Goal: Task Accomplishment & Management: Manage account settings

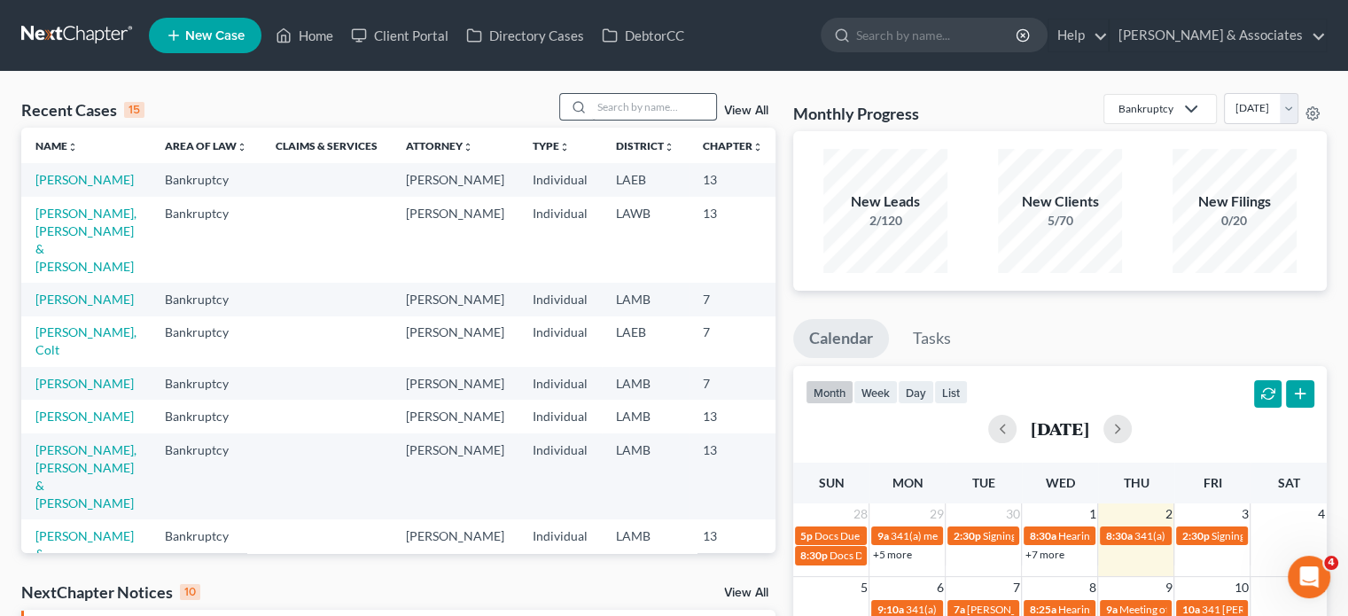
click at [634, 118] on input "search" at bounding box center [654, 107] width 124 height 26
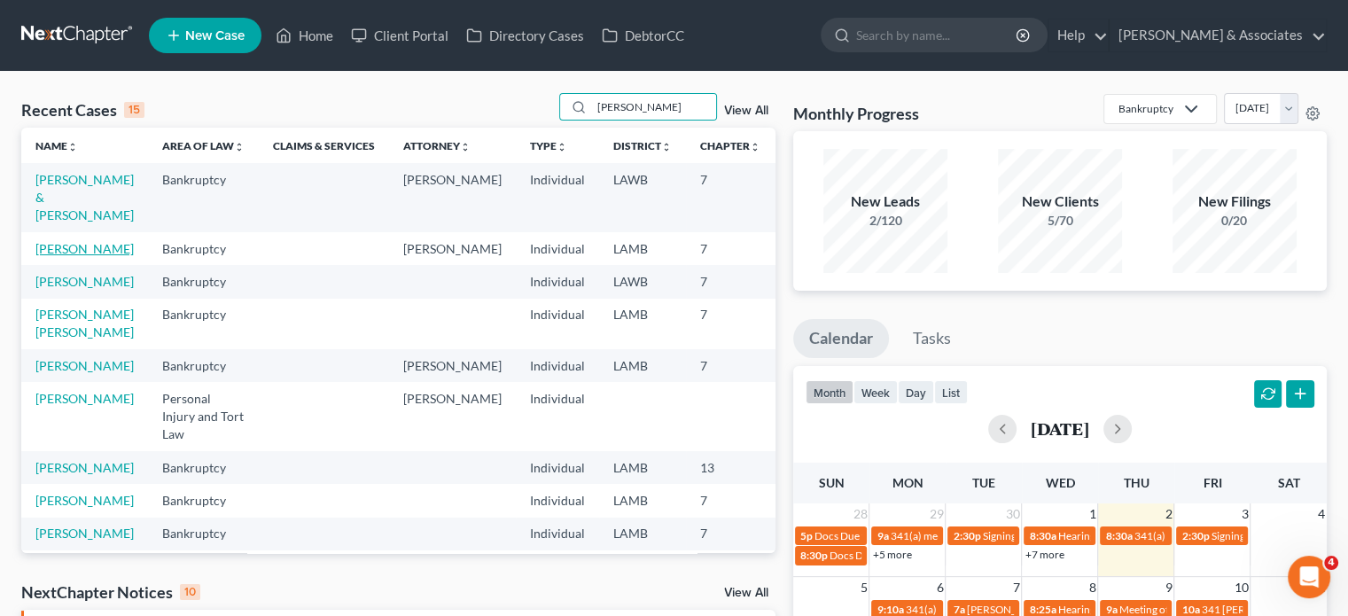
type input "[PERSON_NAME]"
click at [51, 256] on link "[PERSON_NAME]" at bounding box center [84, 248] width 98 height 15
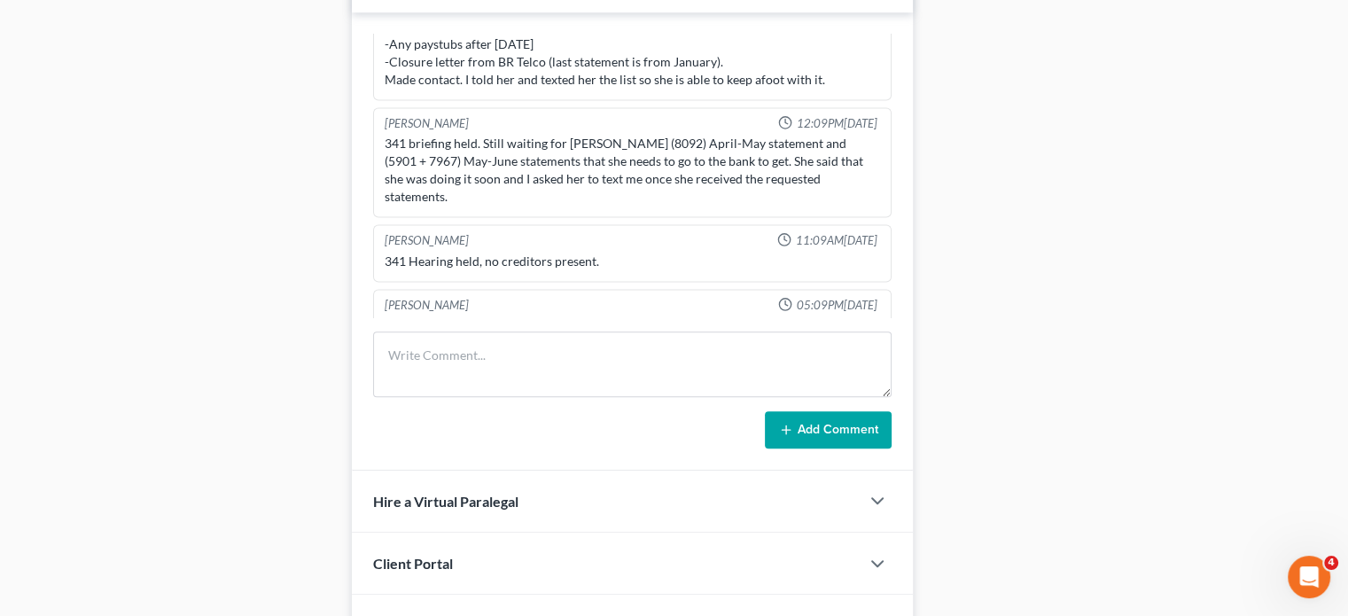
scroll to position [975, 0]
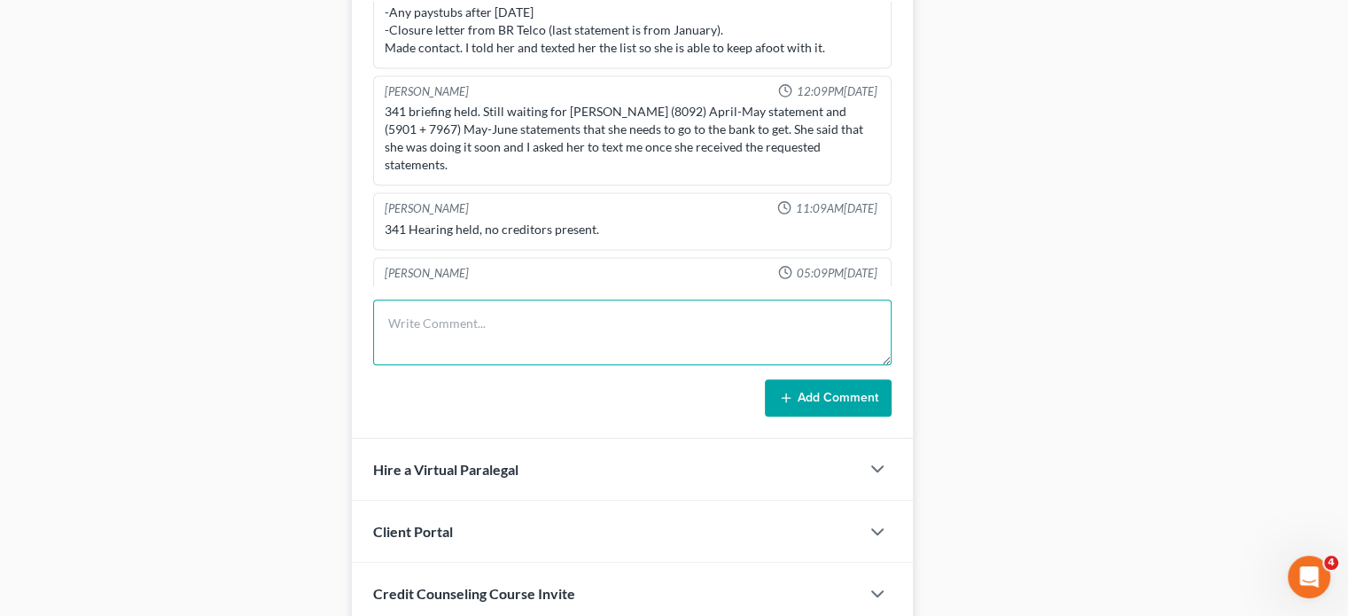
click at [641, 346] on textarea at bounding box center [632, 332] width 518 height 66
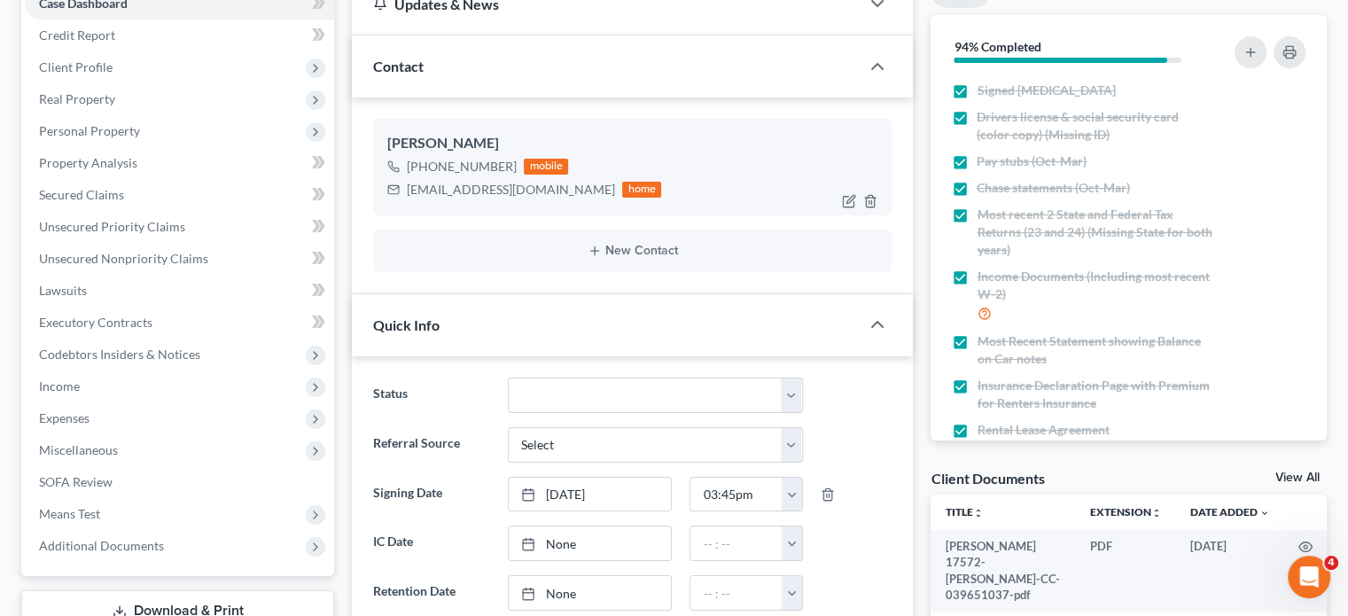
scroll to position [222, 0]
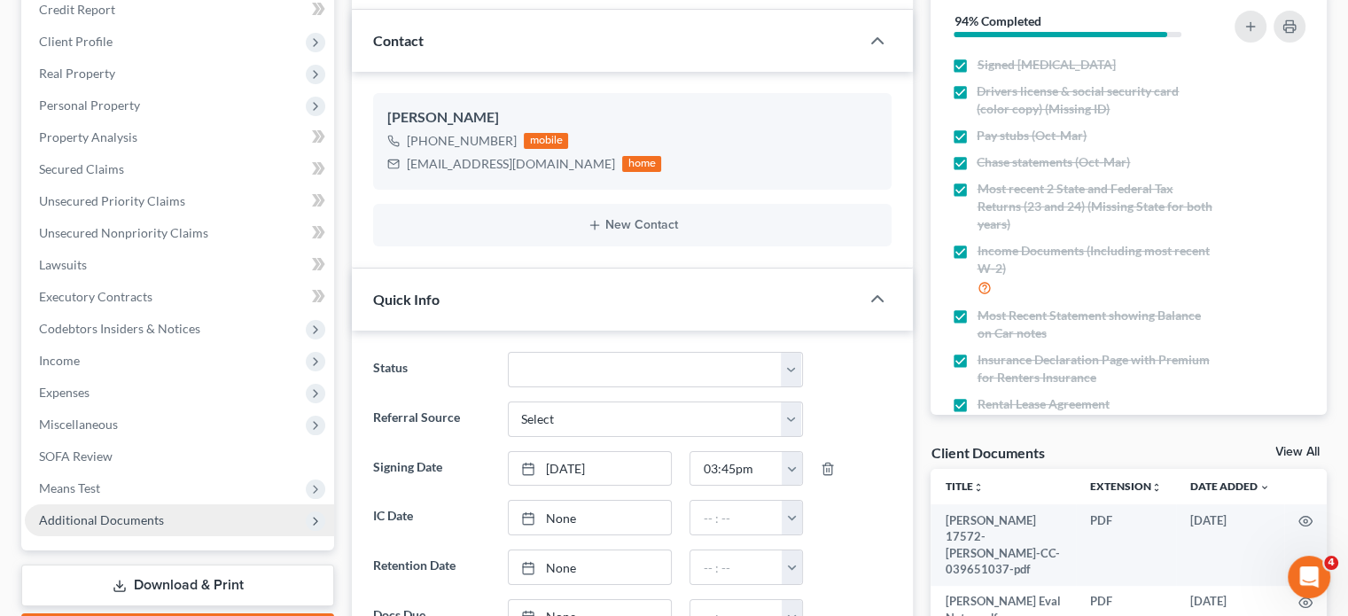
click at [149, 529] on span "Additional Documents" at bounding box center [179, 520] width 309 height 32
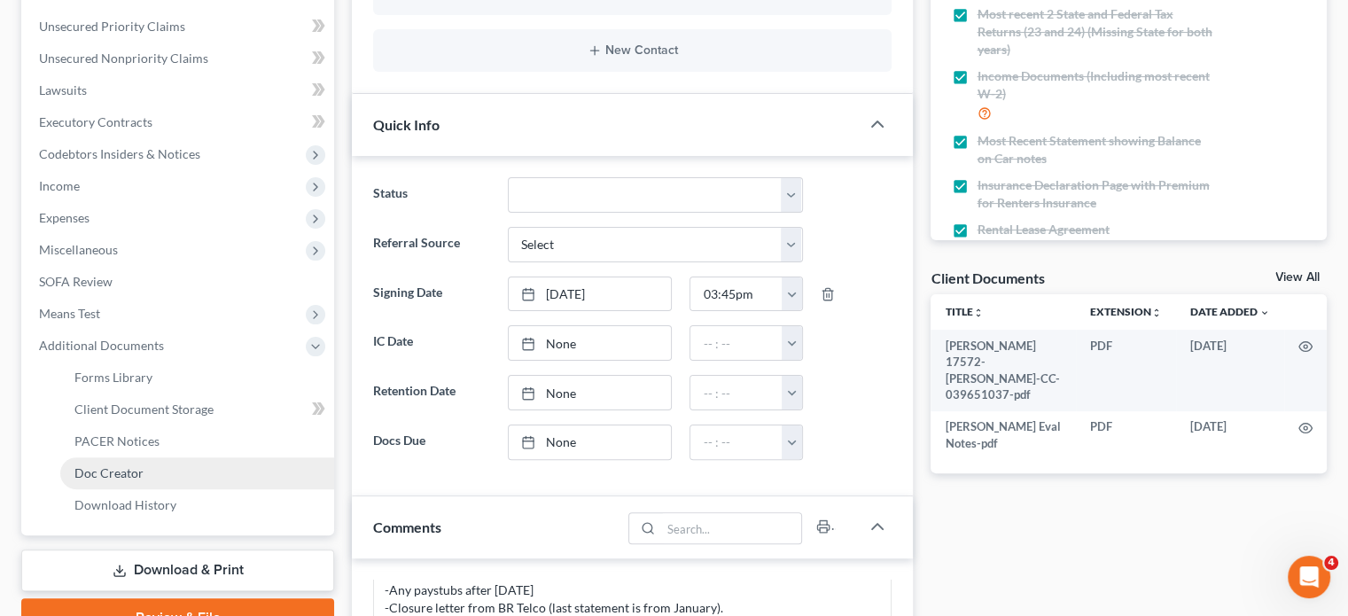
scroll to position [400, 0]
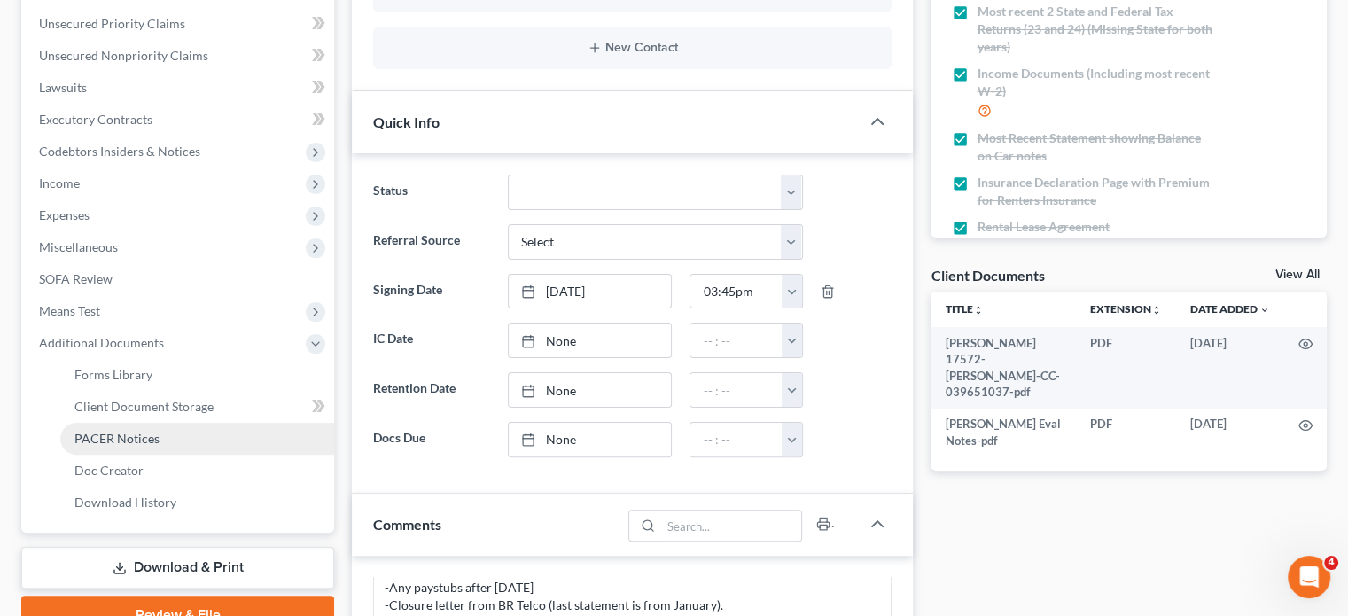
click at [195, 435] on link "PACER Notices" at bounding box center [197, 439] width 274 height 32
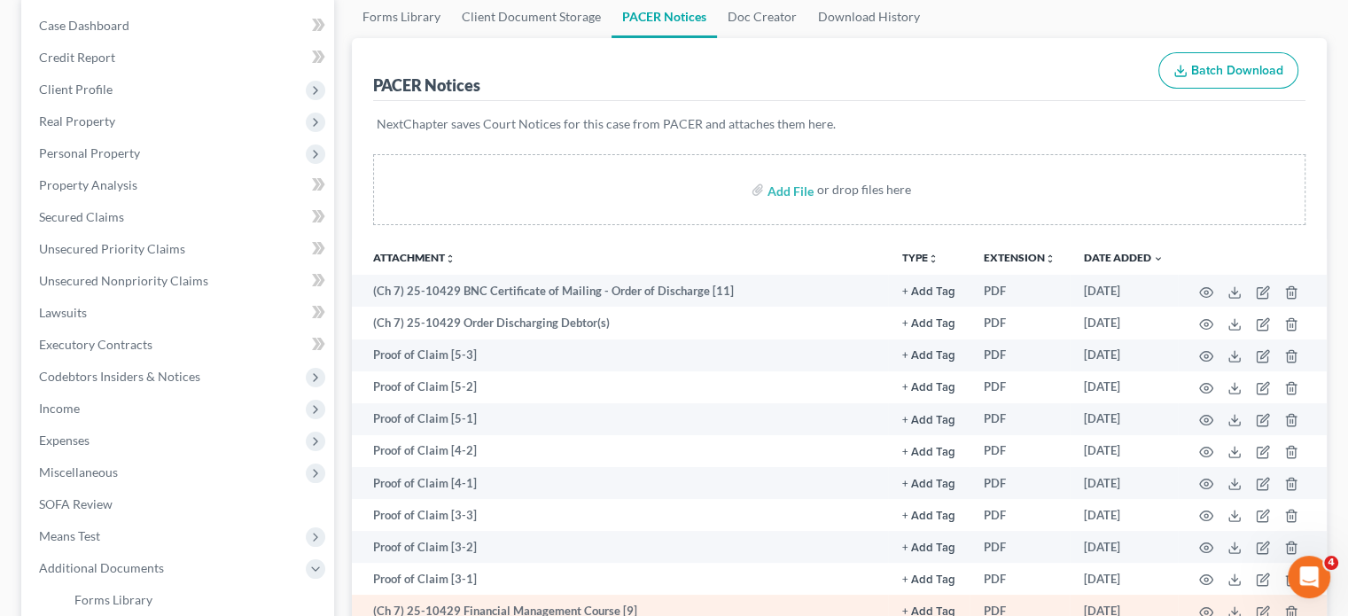
scroll to position [177, 0]
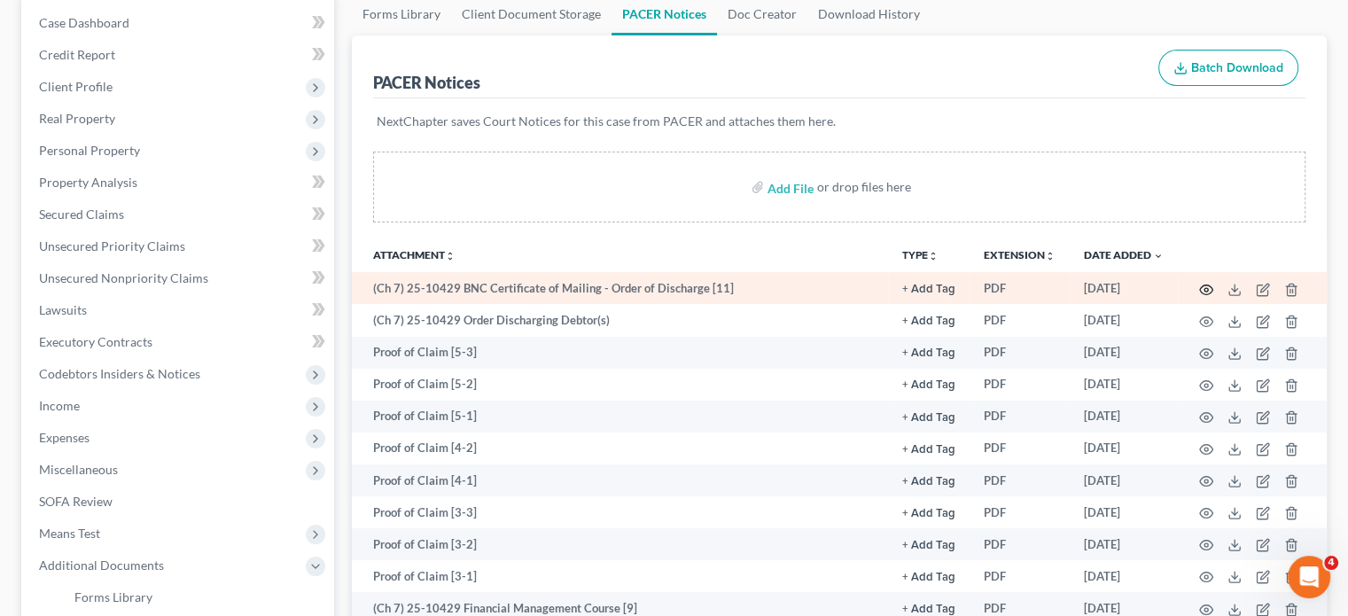
click at [1201, 295] on icon "button" at bounding box center [1206, 290] width 14 height 14
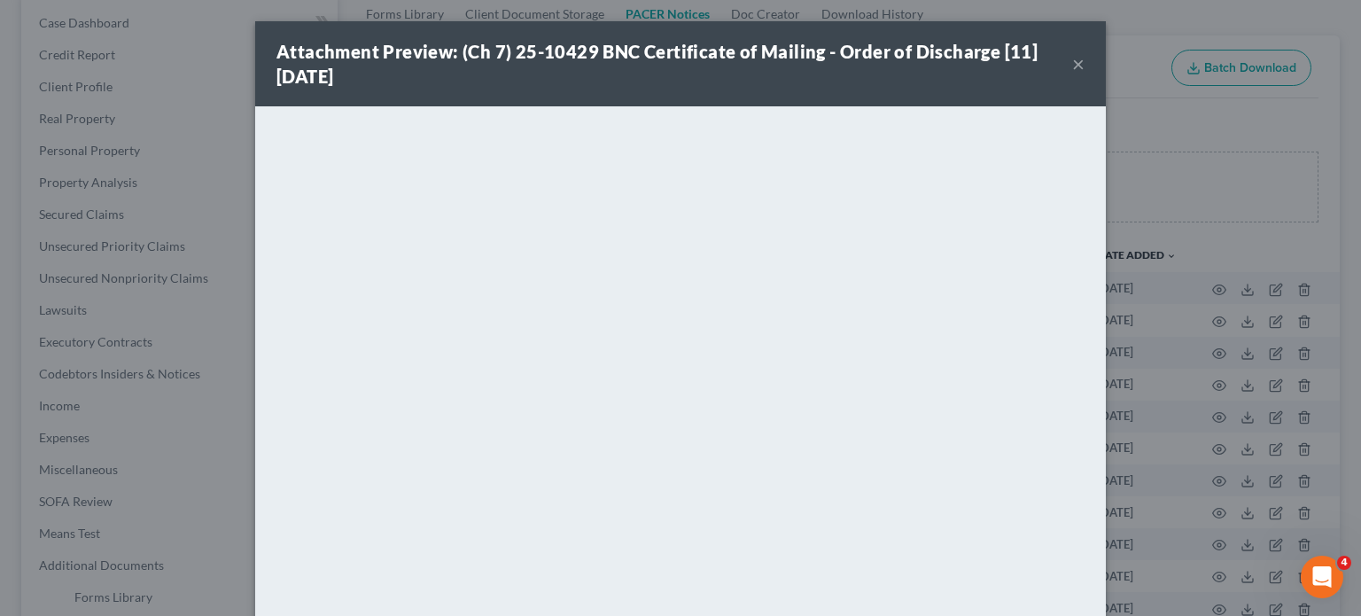
click at [1074, 59] on button "×" at bounding box center [1078, 63] width 12 height 21
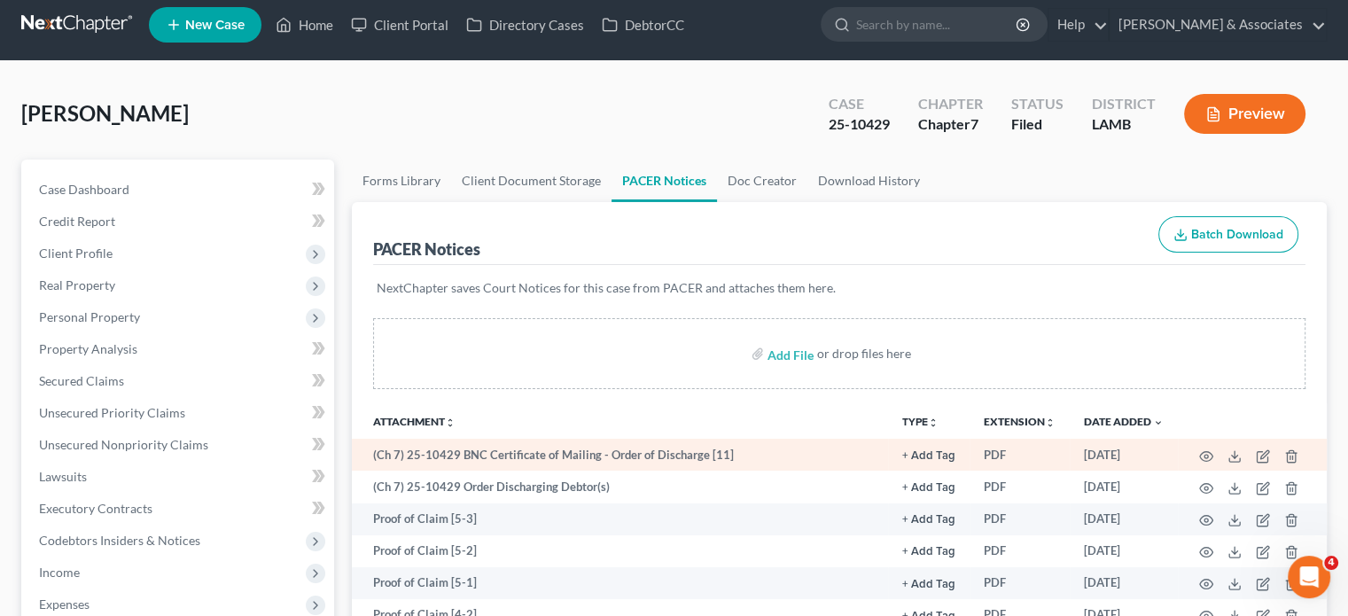
scroll to position [0, 0]
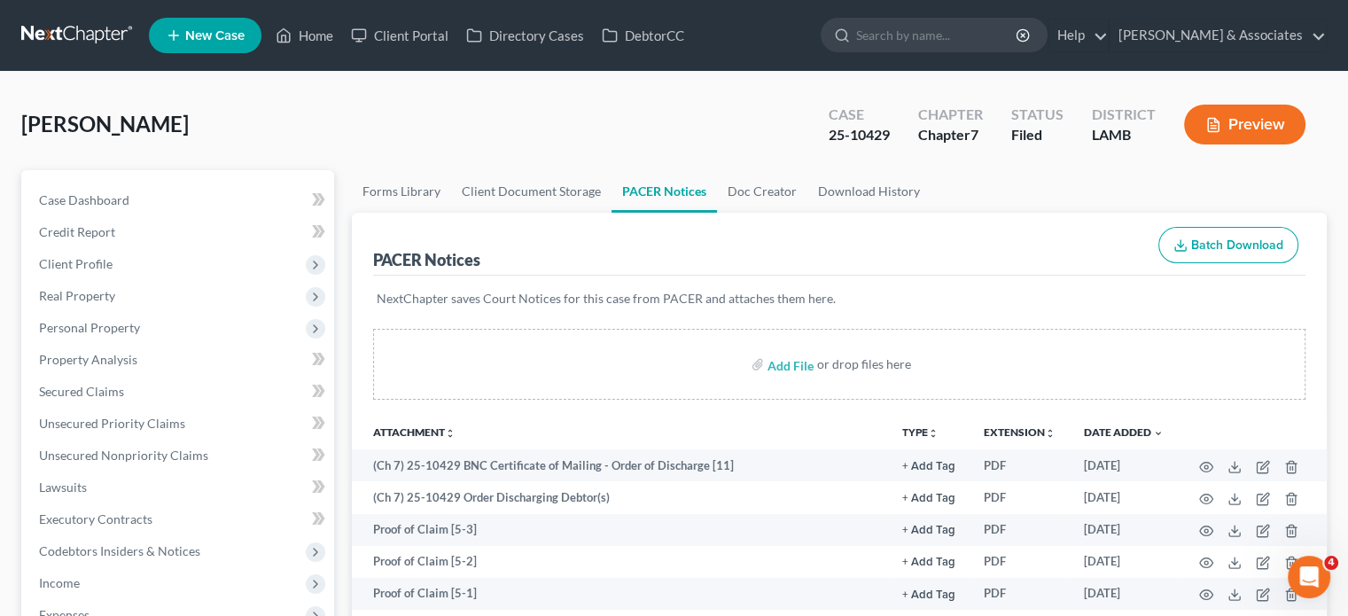
click at [627, 252] on div "PACER Notices Batch Download" at bounding box center [839, 245] width 932 height 64
click at [310, 35] on link "Home" at bounding box center [304, 35] width 75 height 32
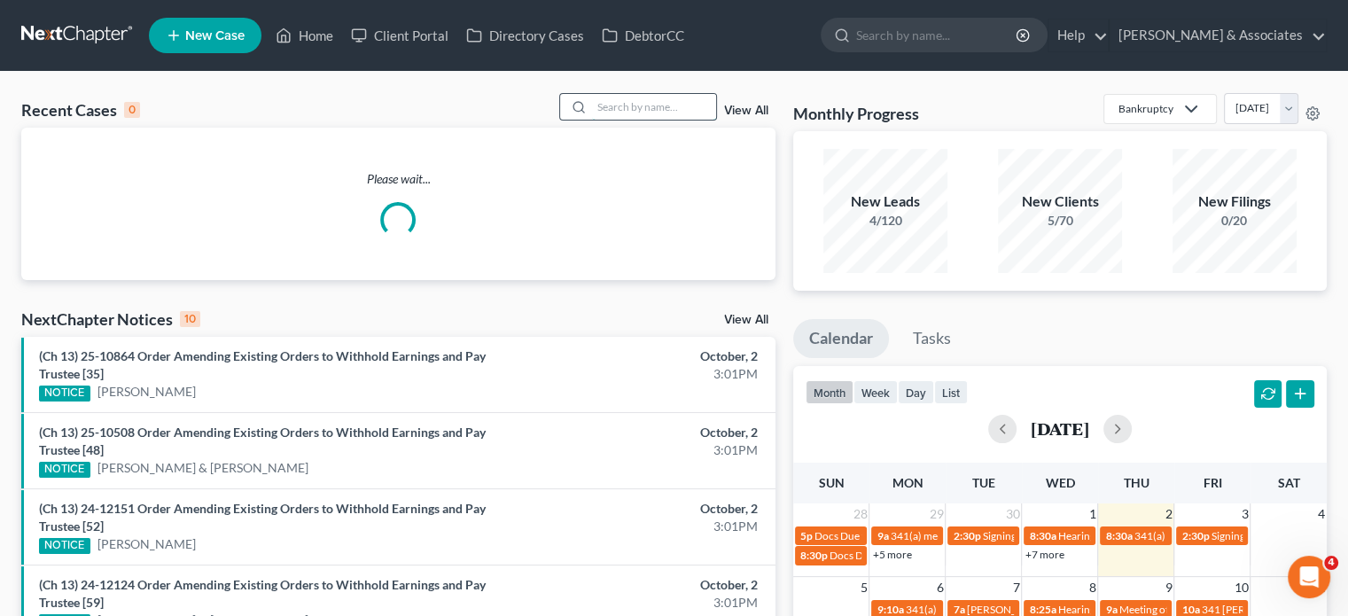
click at [641, 108] on input "search" at bounding box center [654, 107] width 124 height 26
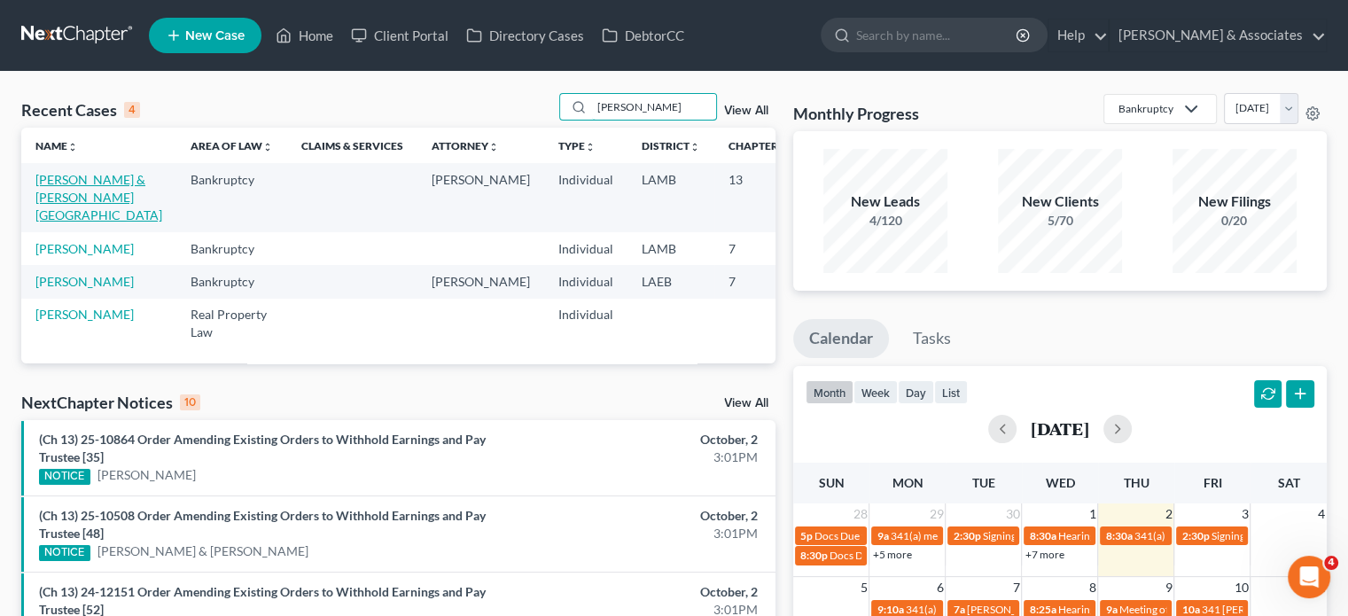
type input "[PERSON_NAME]"
click at [65, 214] on link "[PERSON_NAME] & [PERSON_NAME][GEOGRAPHIC_DATA]" at bounding box center [98, 197] width 127 height 51
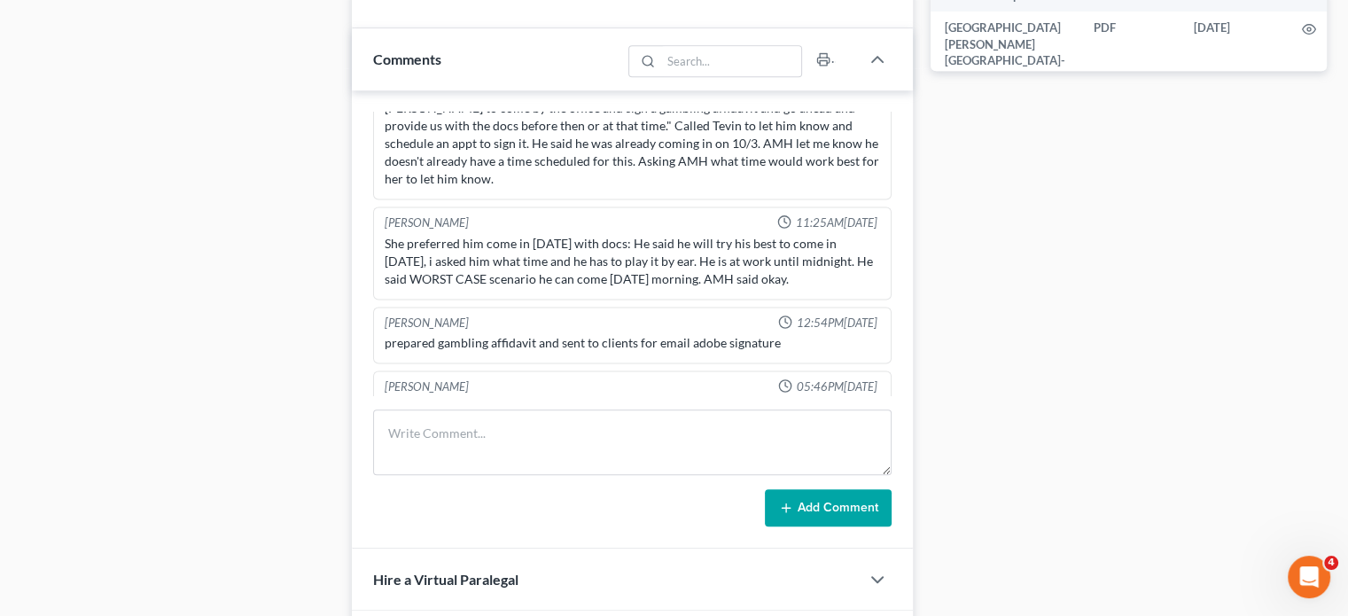
scroll to position [2988, 0]
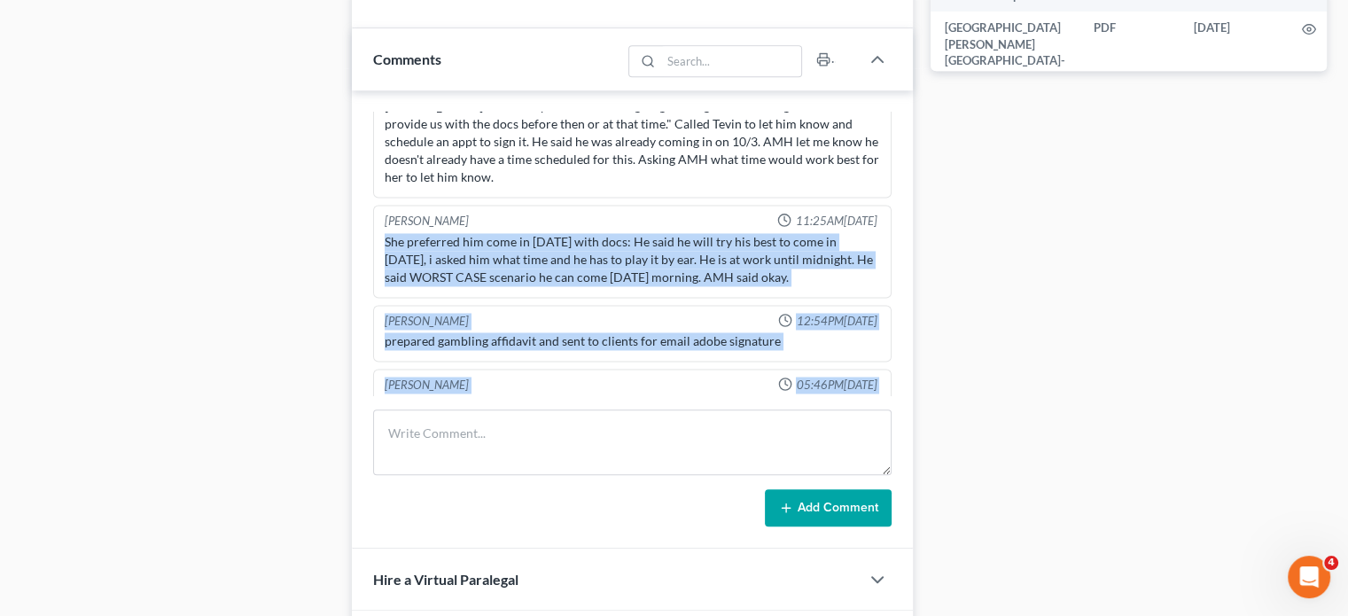
drag, startPoint x: 691, startPoint y: 376, endPoint x: 383, endPoint y: 199, distance: 355.2
copy ng-include "She preferred him come in [DATE] with docs: He said he will try his best to com…"
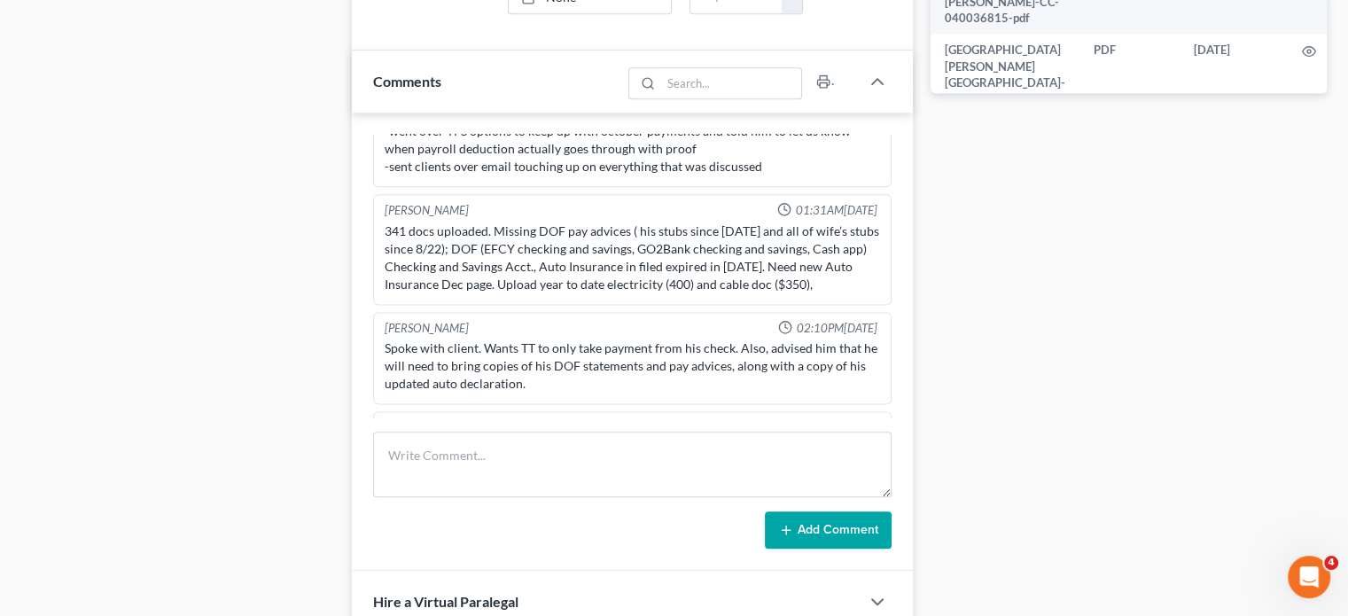
scroll to position [2456, 0]
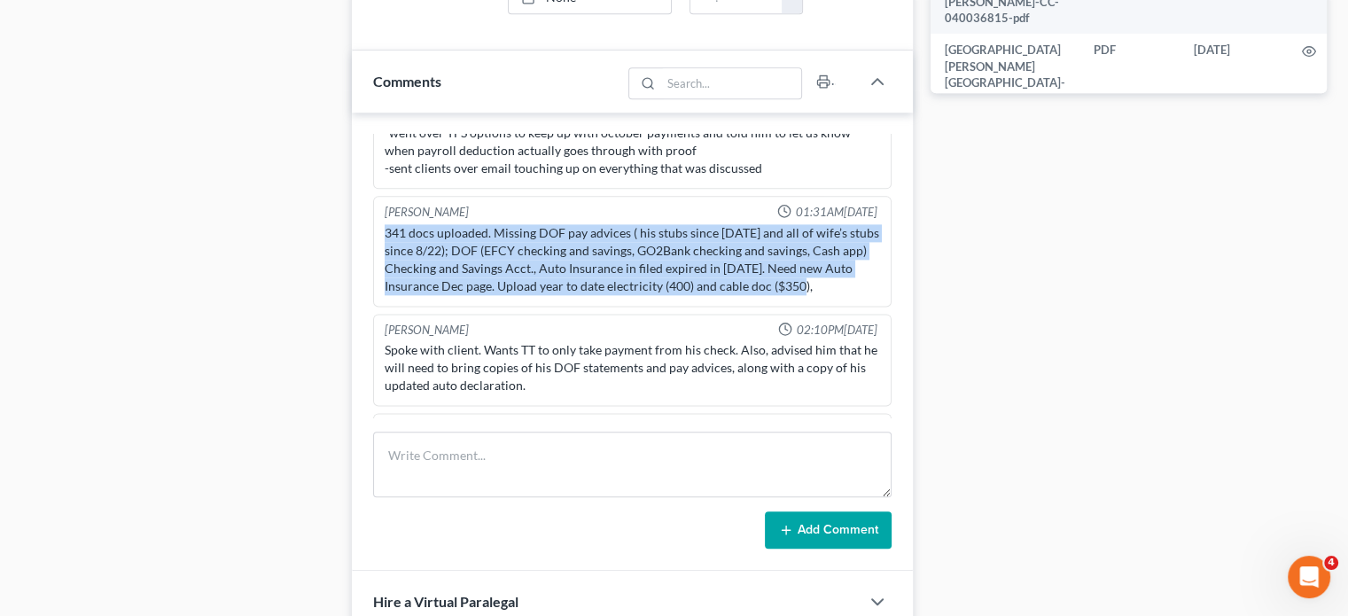
drag, startPoint x: 816, startPoint y: 252, endPoint x: 383, endPoint y: 205, distance: 435.8
click at [383, 221] on div "341 docs uploaded. Missing DOF pay advices ( his stubs since [DATE] and all of …" at bounding box center [632, 260] width 502 height 78
copy div "341 docs uploaded. Missing DOF pay advices ( his stubs since [DATE] and all of …"
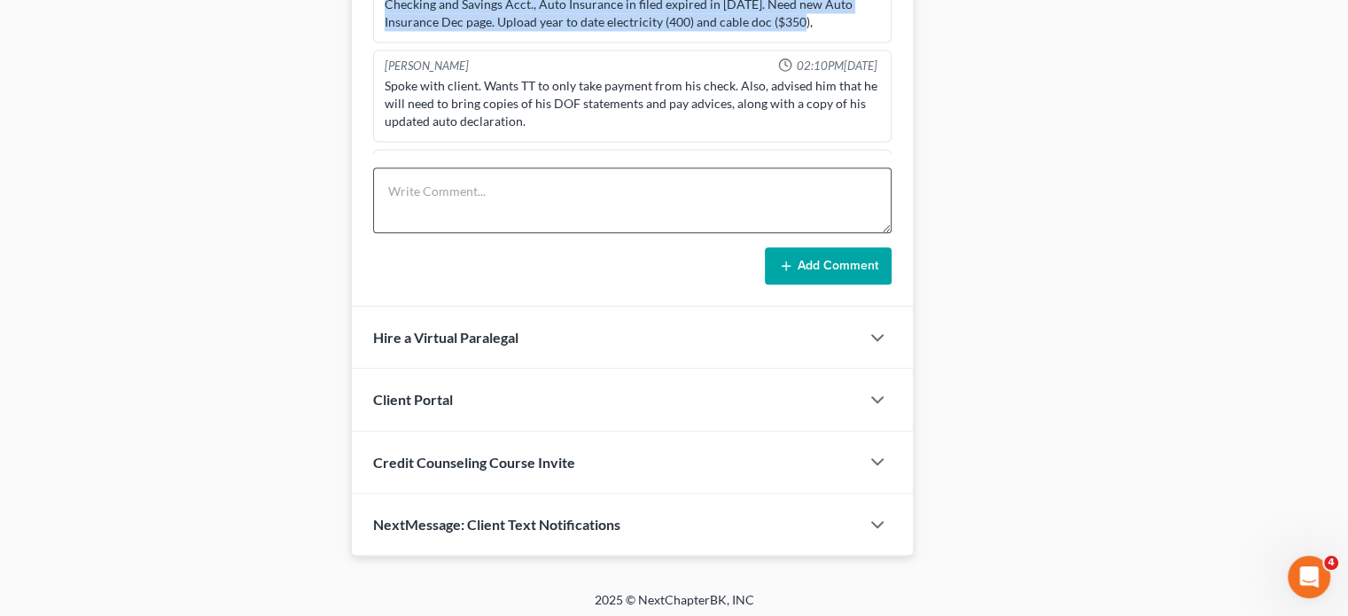
scroll to position [1218, 0]
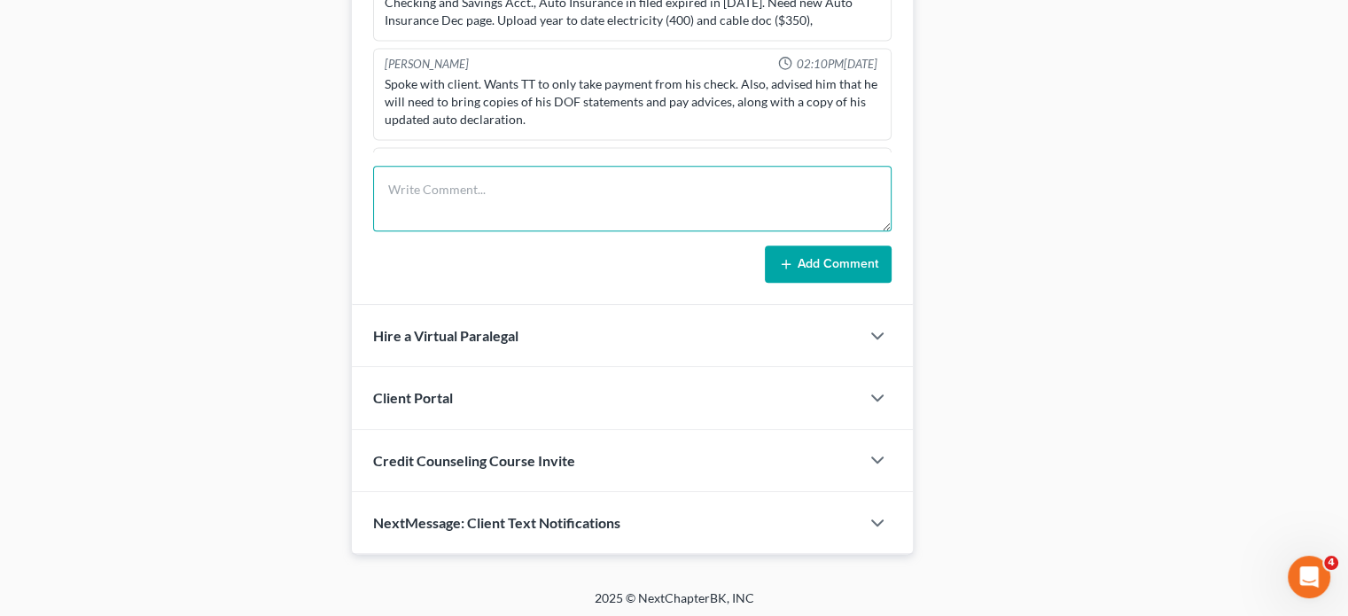
click at [496, 223] on textarea at bounding box center [632, 199] width 518 height 66
type textarea "Called to get the remaining docs that [PERSON_NAME] requested. NA, unable to LV…"
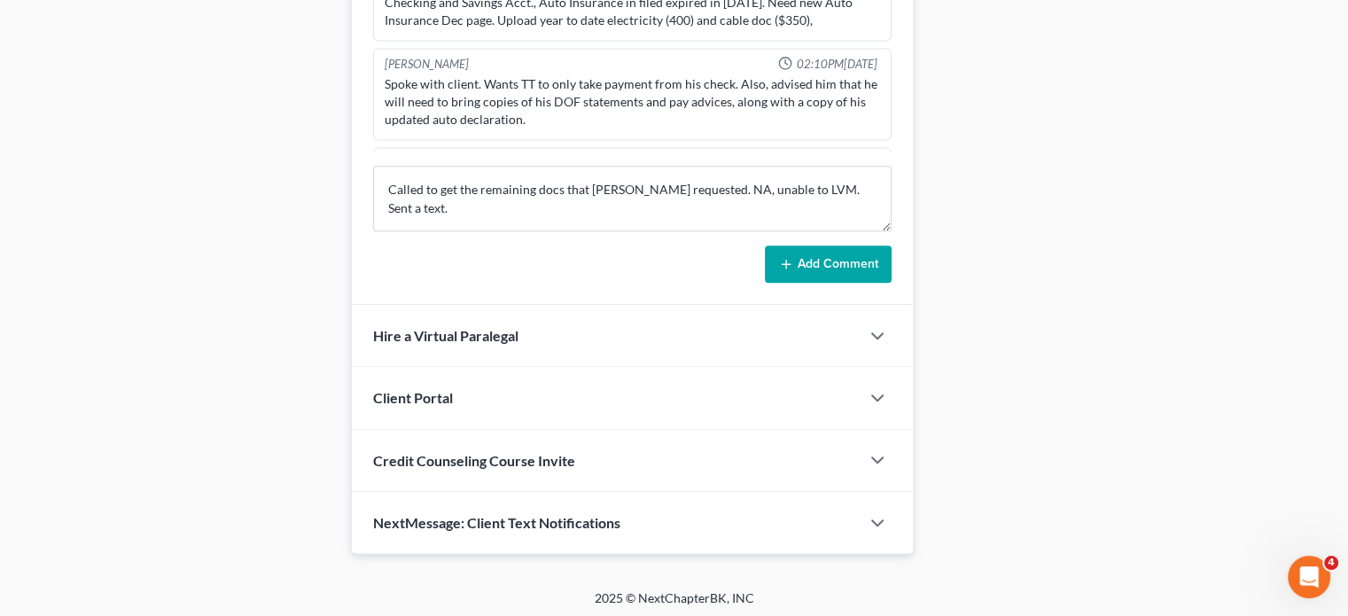
click at [823, 258] on button "Add Comment" at bounding box center [828, 263] width 127 height 37
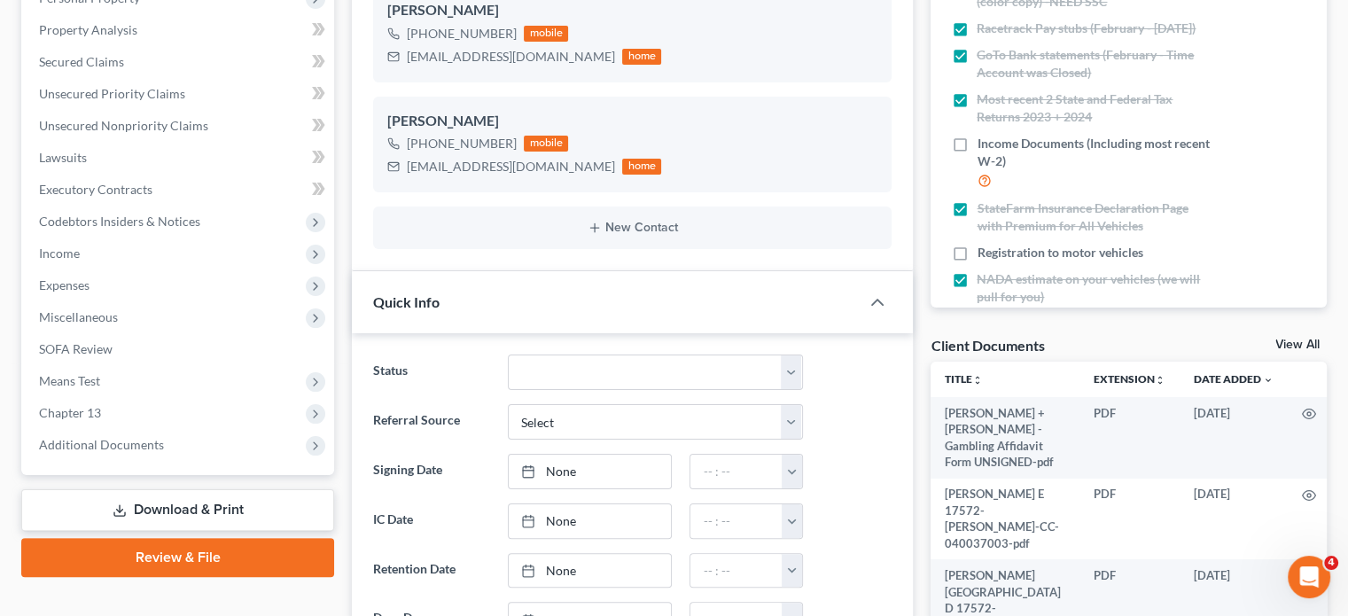
scroll to position [0, 0]
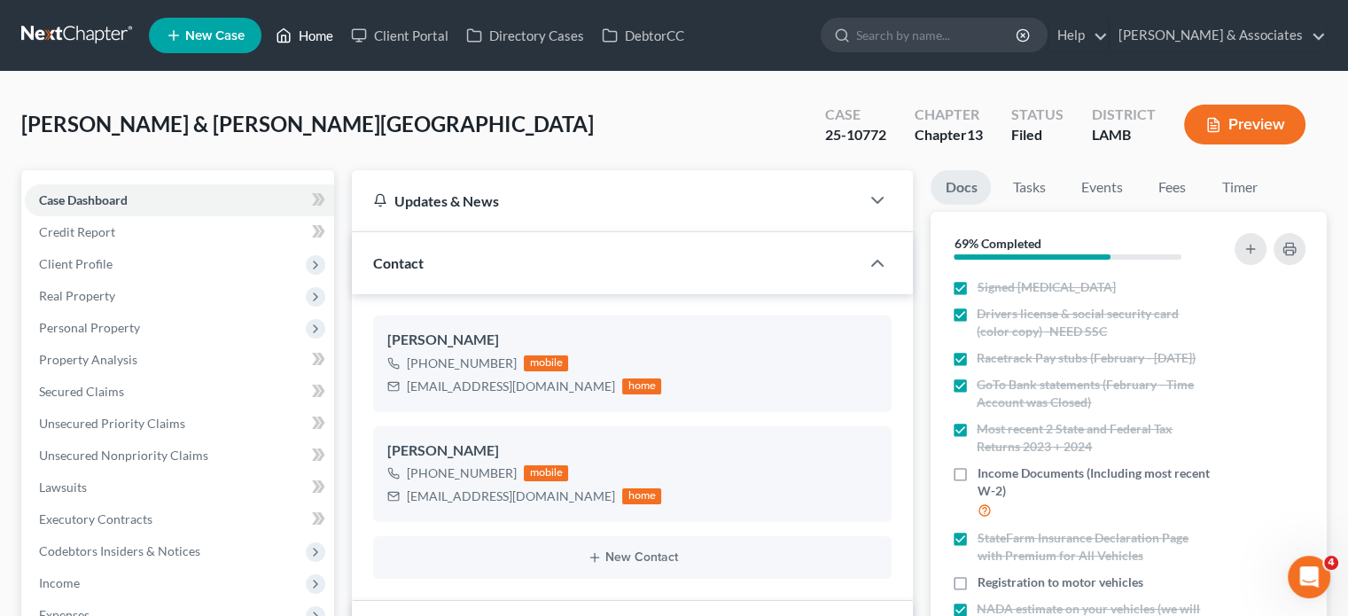
drag, startPoint x: 322, startPoint y: 37, endPoint x: 424, endPoint y: 117, distance: 130.1
click at [322, 37] on link "Home" at bounding box center [304, 35] width 75 height 32
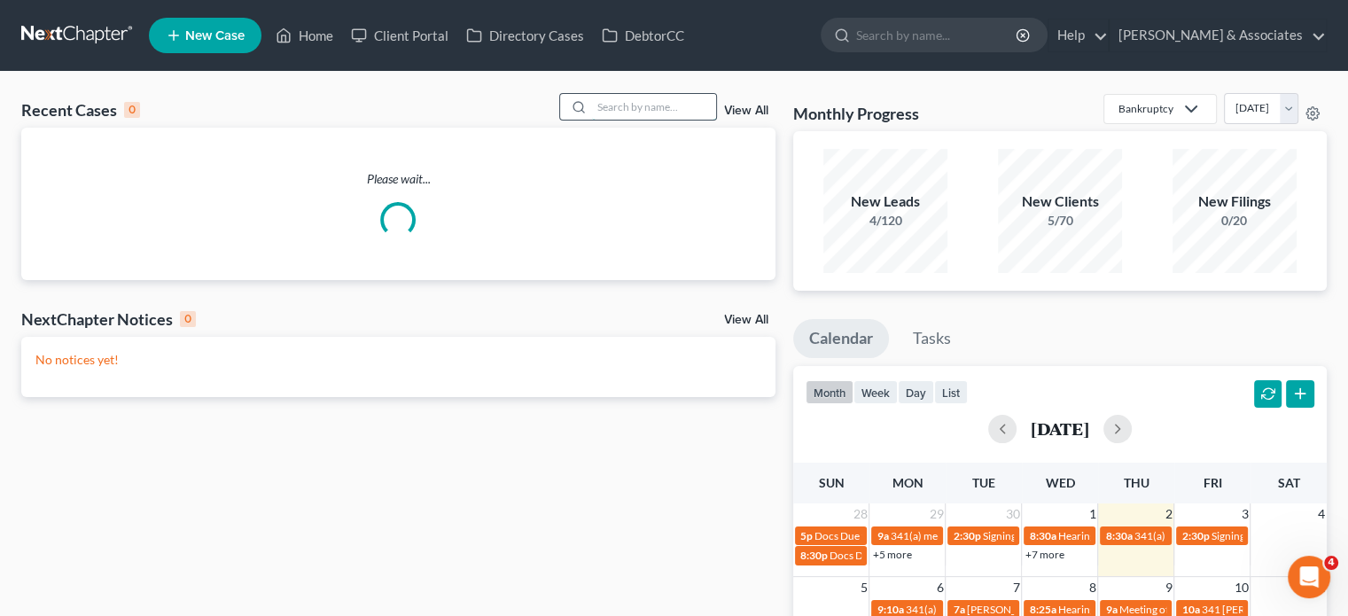
click at [631, 113] on input "search" at bounding box center [654, 107] width 124 height 26
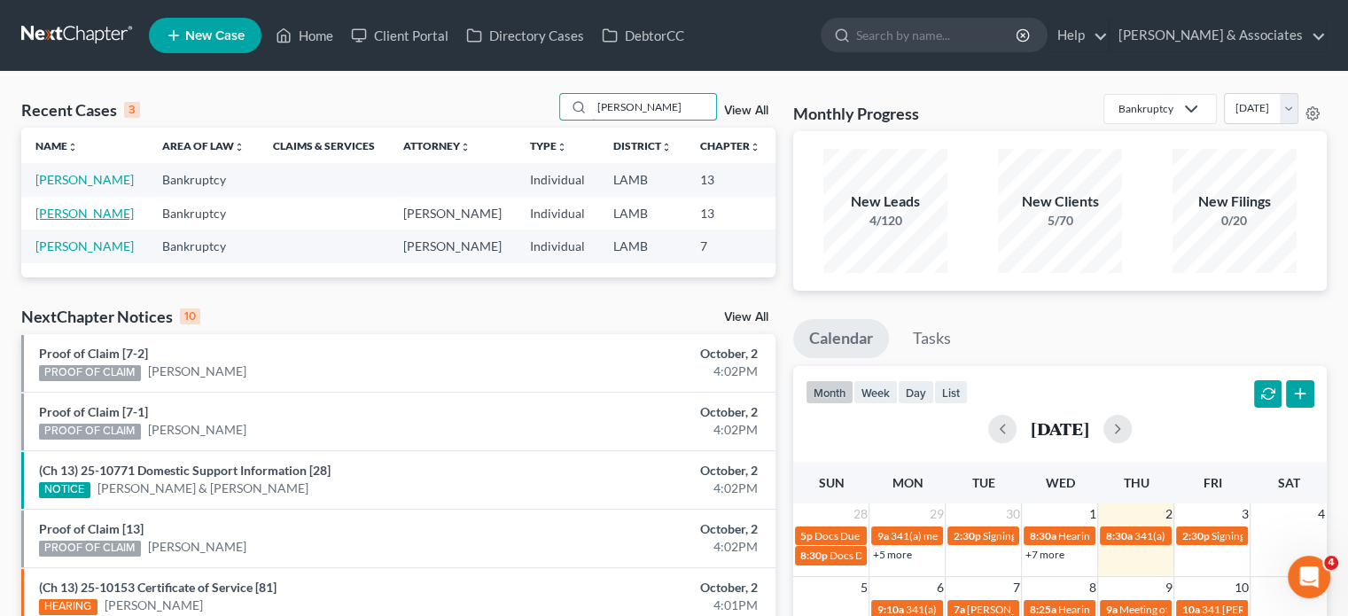
type input "[PERSON_NAME]"
drag, startPoint x: 43, startPoint y: 246, endPoint x: 60, endPoint y: 249, distance: 17.9
click at [45, 221] on link "[PERSON_NAME]" at bounding box center [84, 213] width 98 height 15
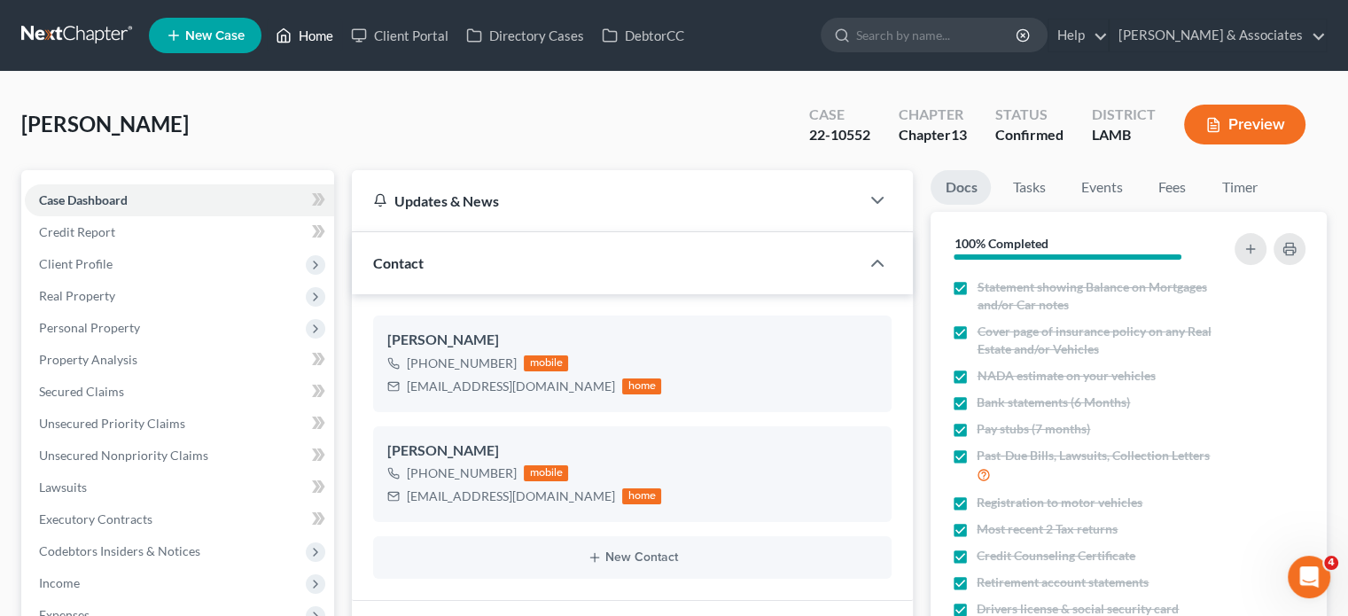
click at [307, 27] on link "Home" at bounding box center [304, 35] width 75 height 32
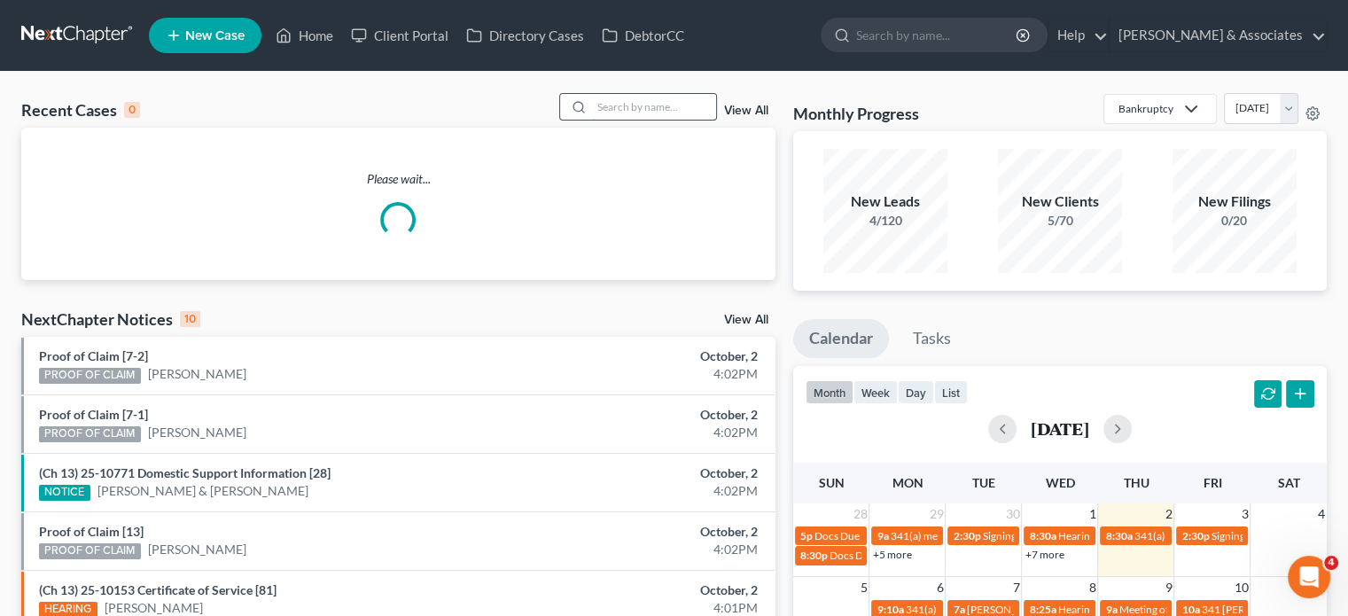
click at [643, 114] on input "search" at bounding box center [654, 107] width 124 height 26
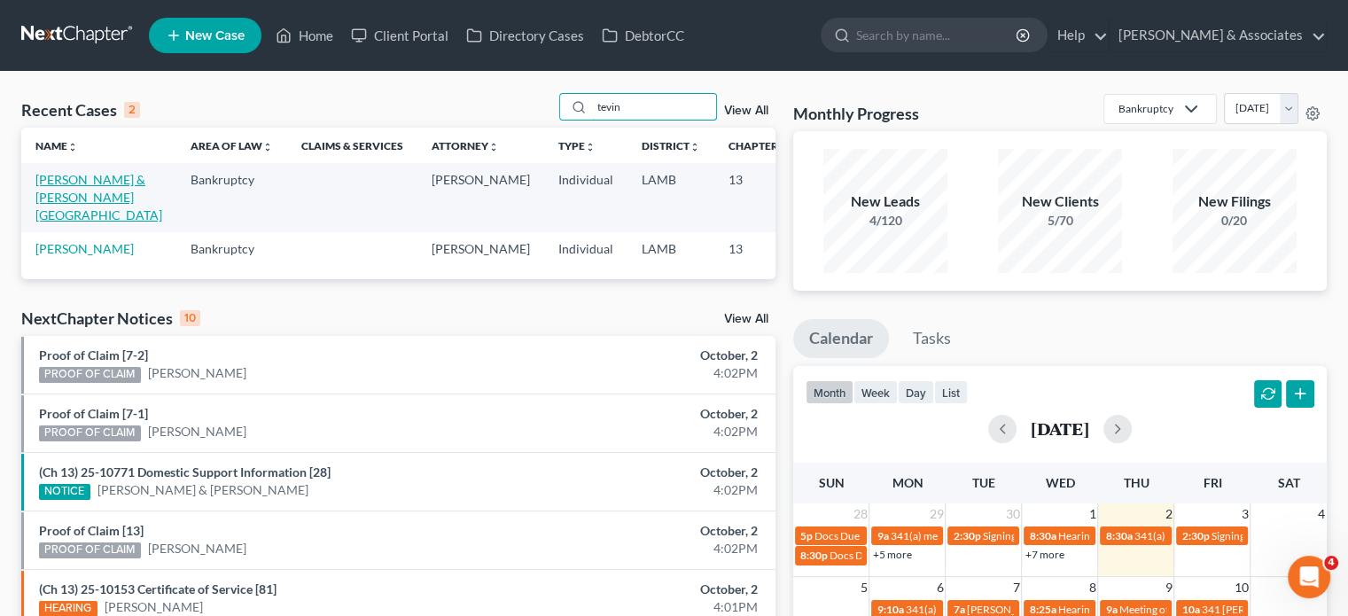
type input "tevin"
click at [50, 211] on link "[PERSON_NAME] & [PERSON_NAME][GEOGRAPHIC_DATA]" at bounding box center [98, 197] width 127 height 51
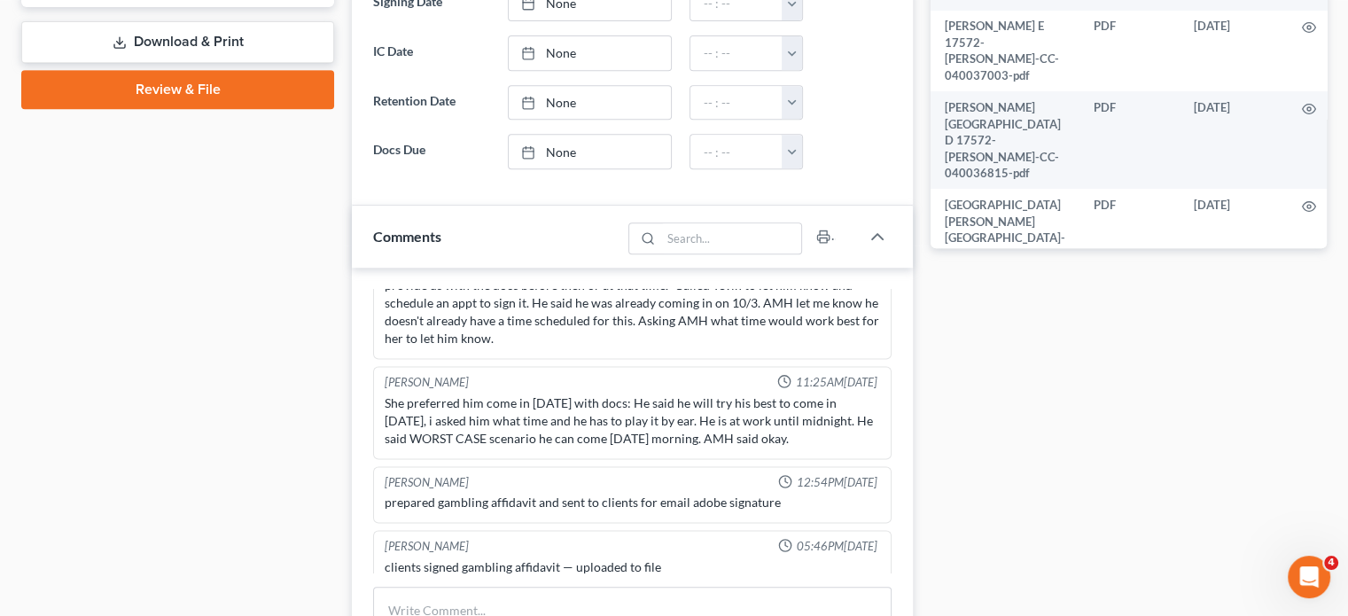
scroll to position [3053, 0]
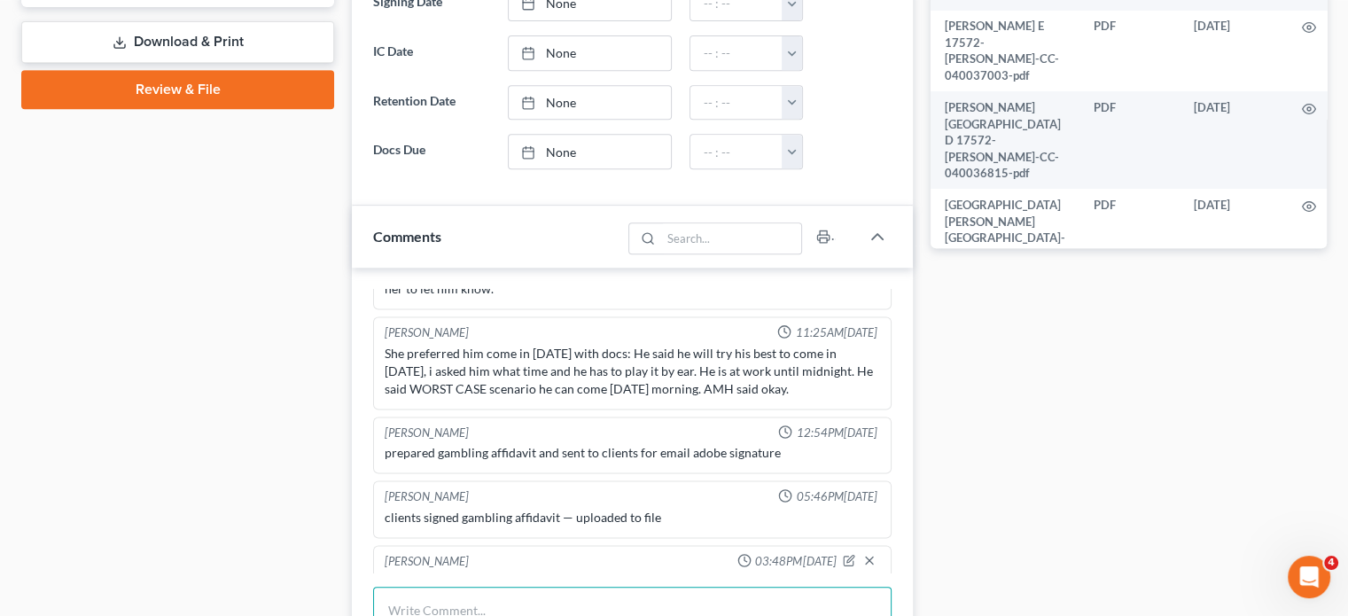
click at [443, 594] on textarea at bounding box center [632, 620] width 518 height 66
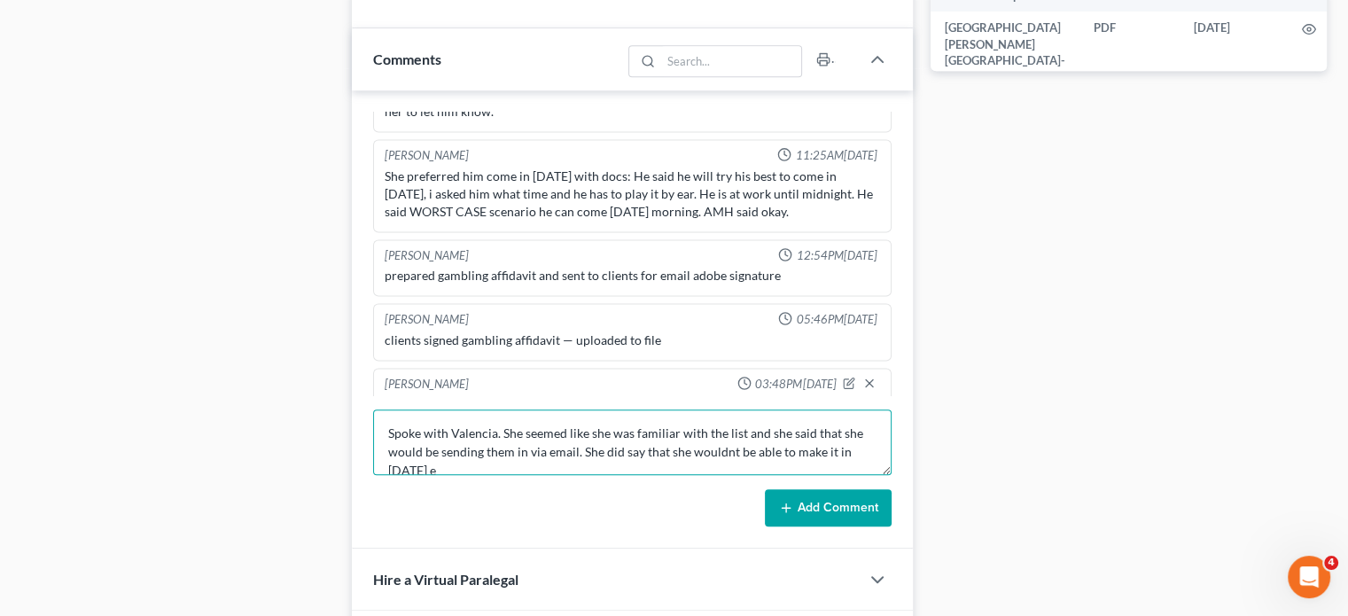
scroll to position [3, 0]
click at [751, 462] on textarea "Spoke with Valencia. She seemed like she was familiar with the list and she sai…" at bounding box center [632, 442] width 518 height 66
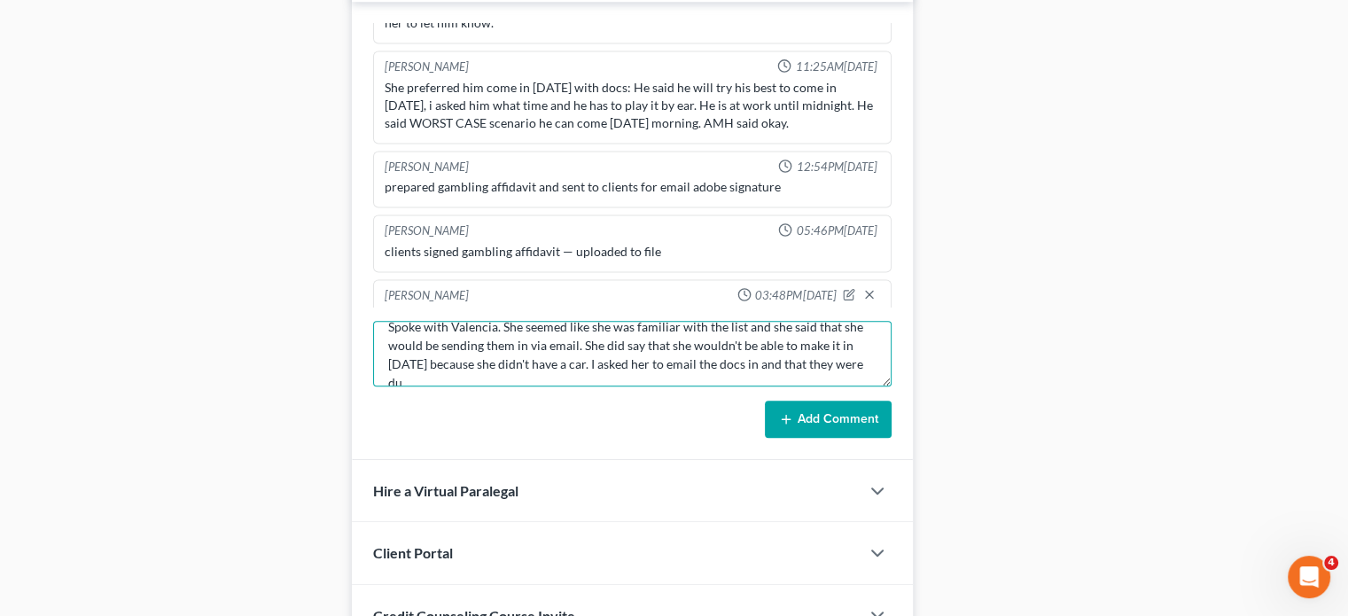
scroll to position [21, 0]
type textarea "Spoke with Valencia. She seemed like she was familiar with the list and she sai…"
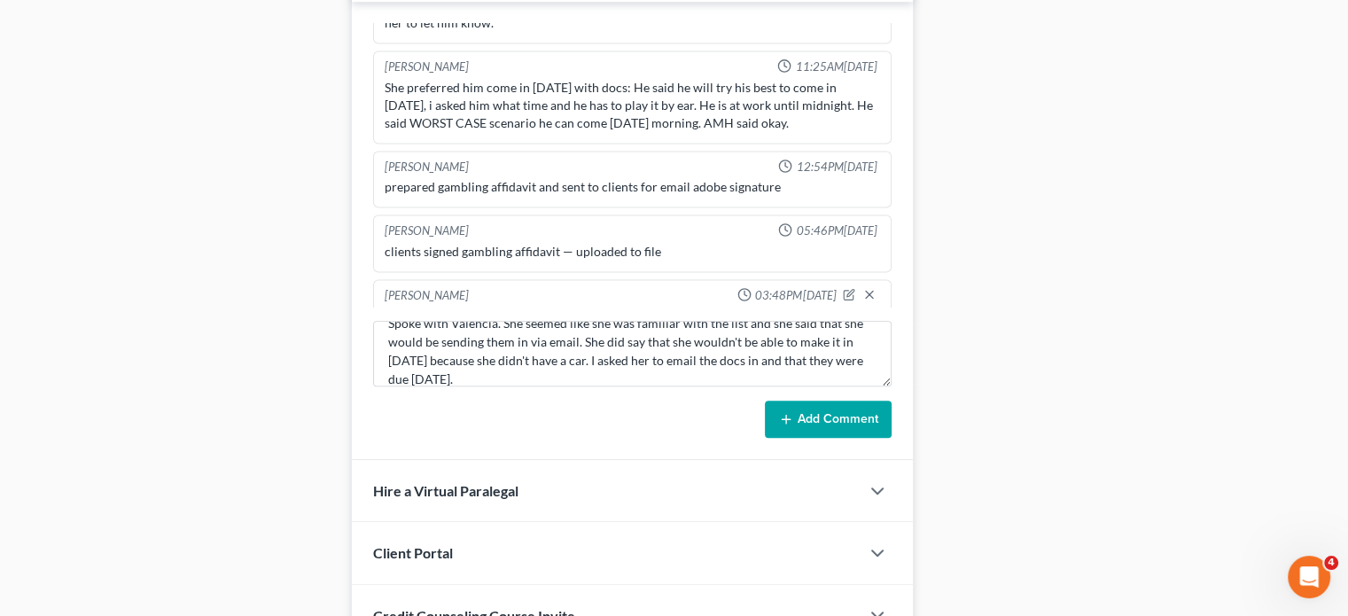
click at [833, 429] on button "Add Comment" at bounding box center [828, 418] width 127 height 37
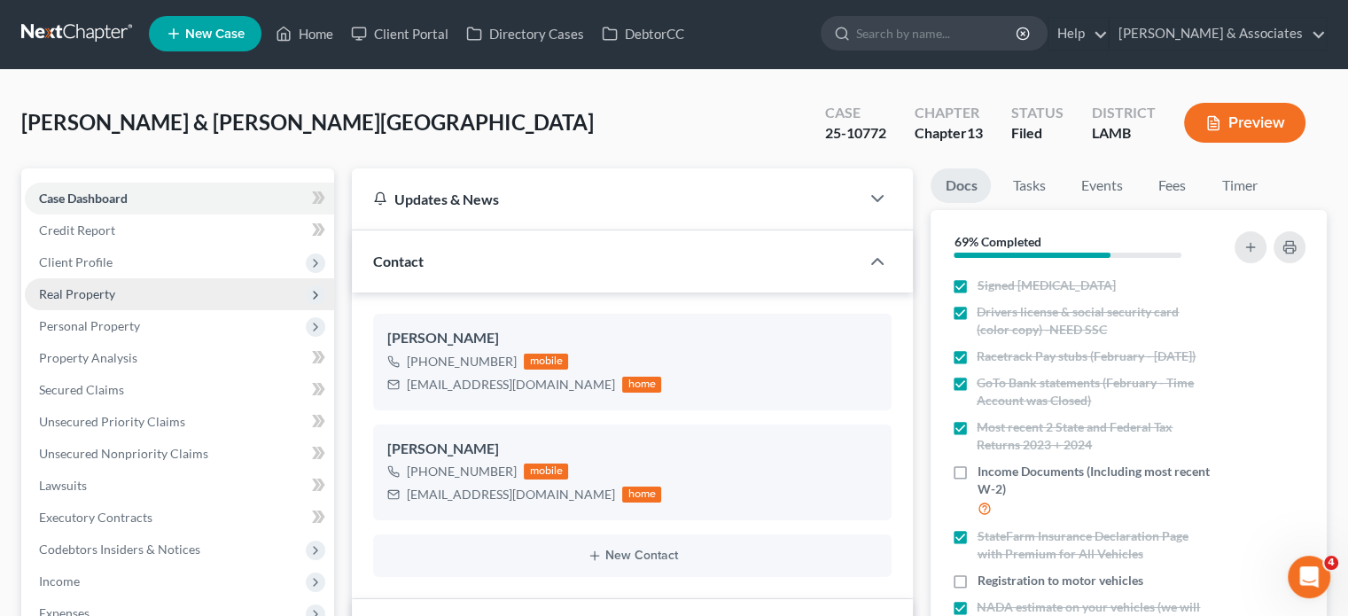
scroll to position [0, 0]
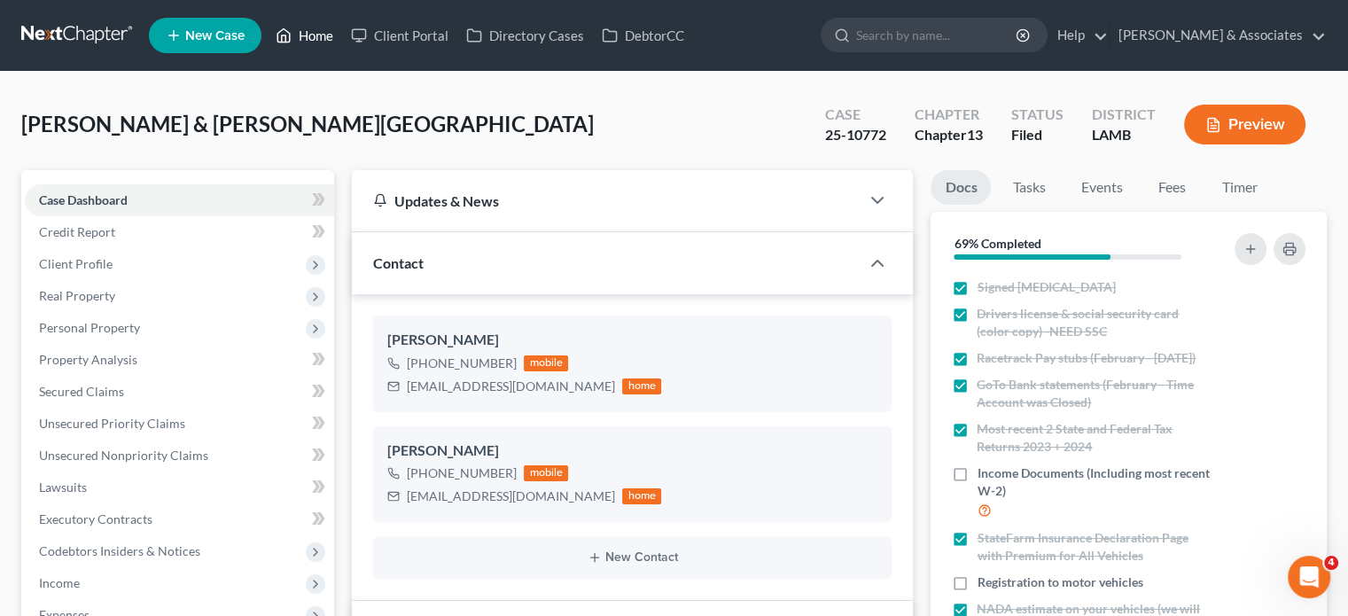
click at [307, 38] on link "Home" at bounding box center [304, 35] width 75 height 32
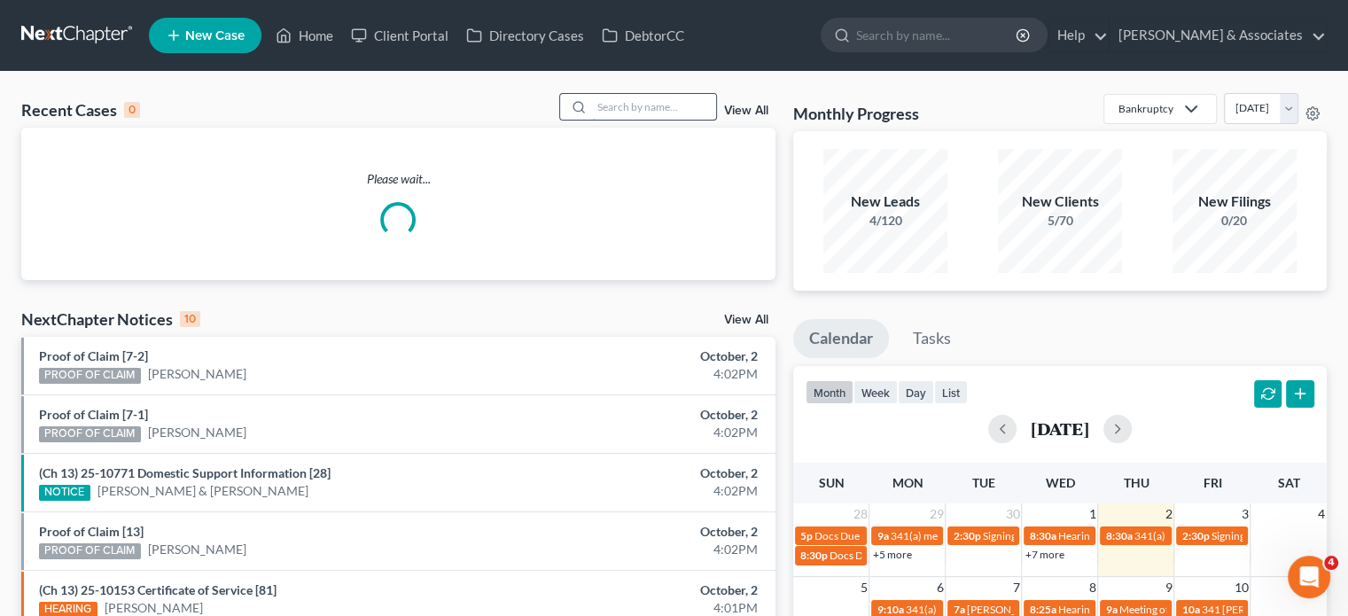
click at [640, 101] on input "search" at bounding box center [654, 107] width 124 height 26
paste input "[PERSON_NAME]"
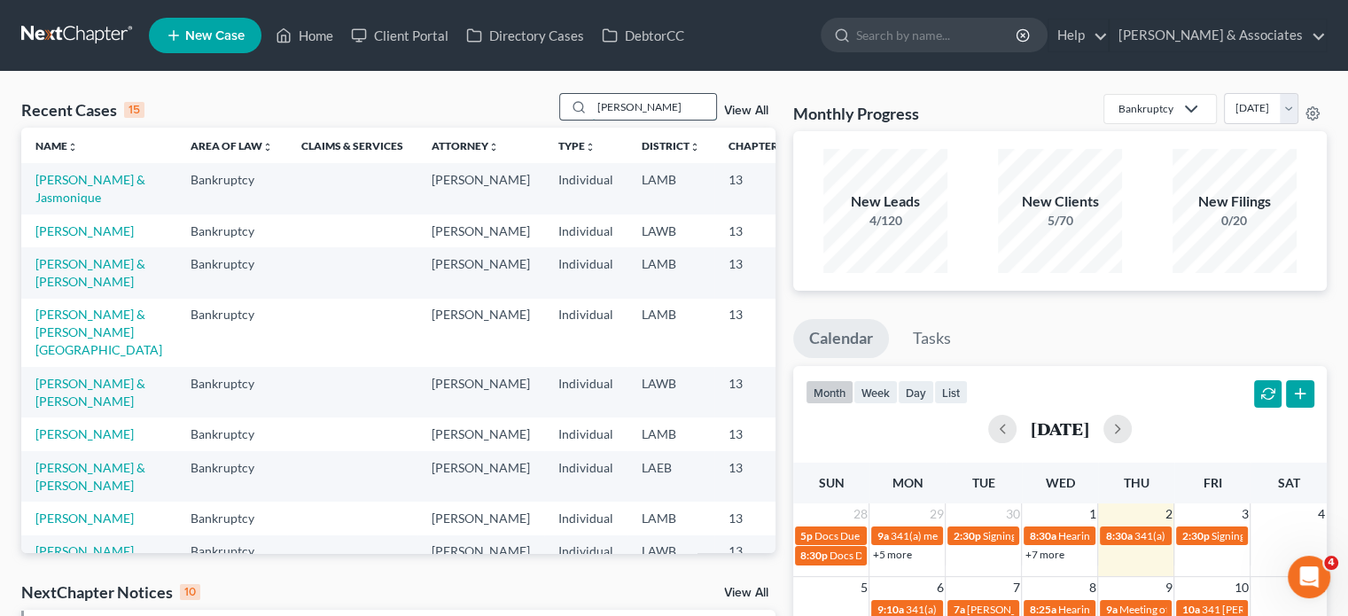
click at [617, 109] on input "[PERSON_NAME]" at bounding box center [654, 107] width 124 height 26
click at [684, 107] on input "[PERSON_NAME]" at bounding box center [654, 107] width 124 height 26
type input "[PERSON_NAME]"
drag, startPoint x: 677, startPoint y: 106, endPoint x: 578, endPoint y: 92, distance: 100.2
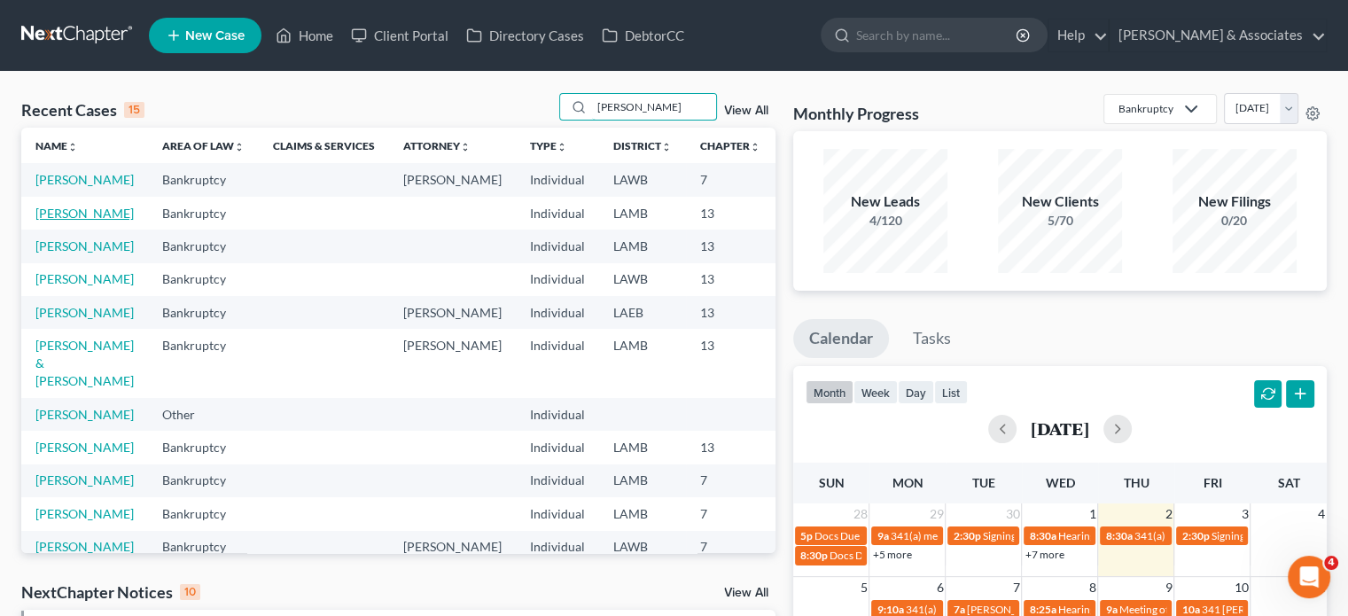
type input "[PERSON_NAME]"
click at [49, 221] on link "[PERSON_NAME]" at bounding box center [84, 213] width 98 height 15
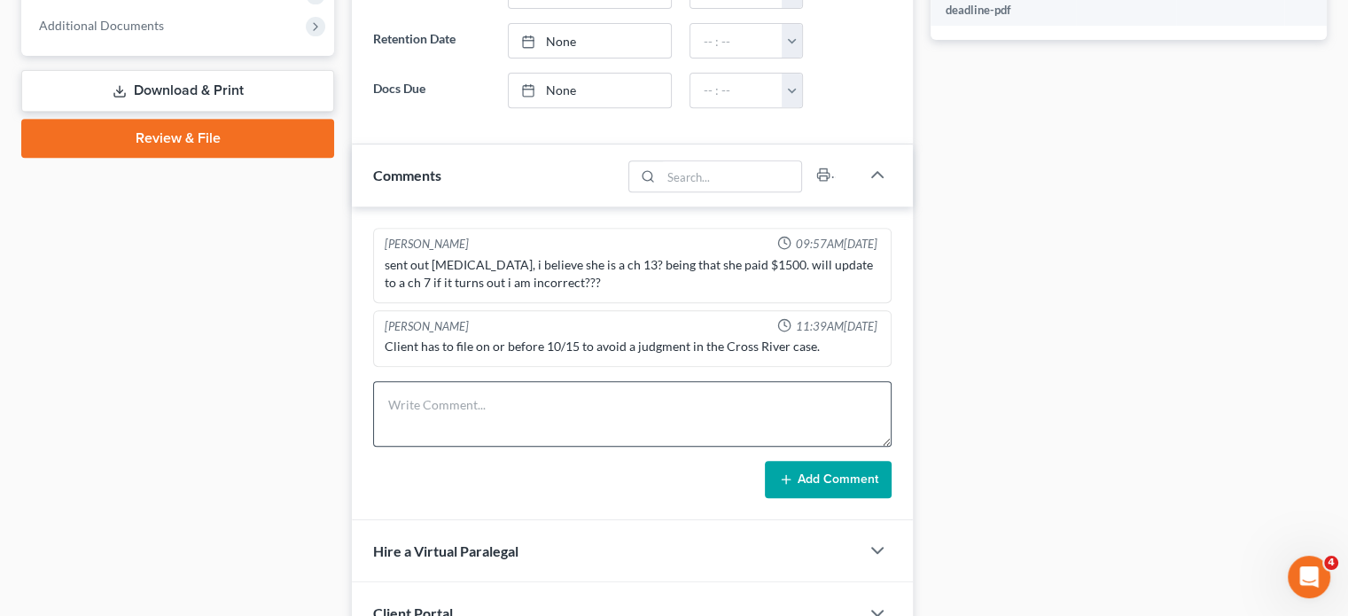
scroll to position [797, 0]
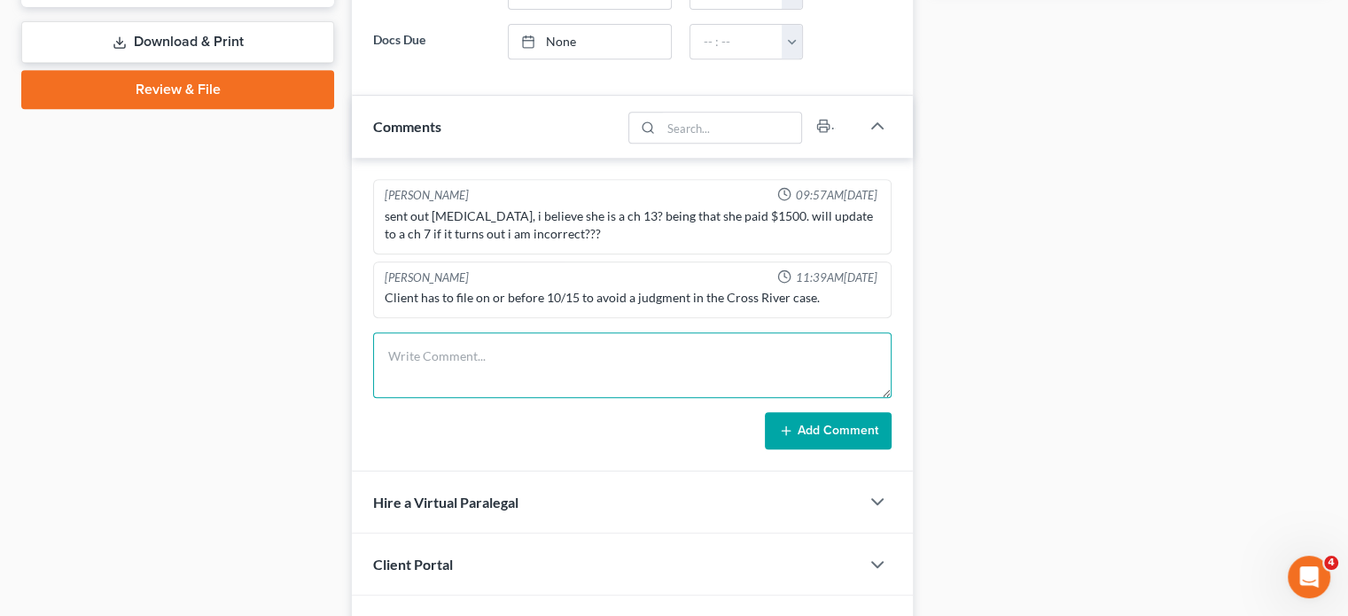
drag, startPoint x: 464, startPoint y: 338, endPoint x: 509, endPoint y: 352, distance: 46.2
click at [464, 338] on textarea at bounding box center [632, 365] width 518 height 66
click at [622, 357] on textarea "Welcome call scheduled for 10/" at bounding box center [632, 365] width 518 height 66
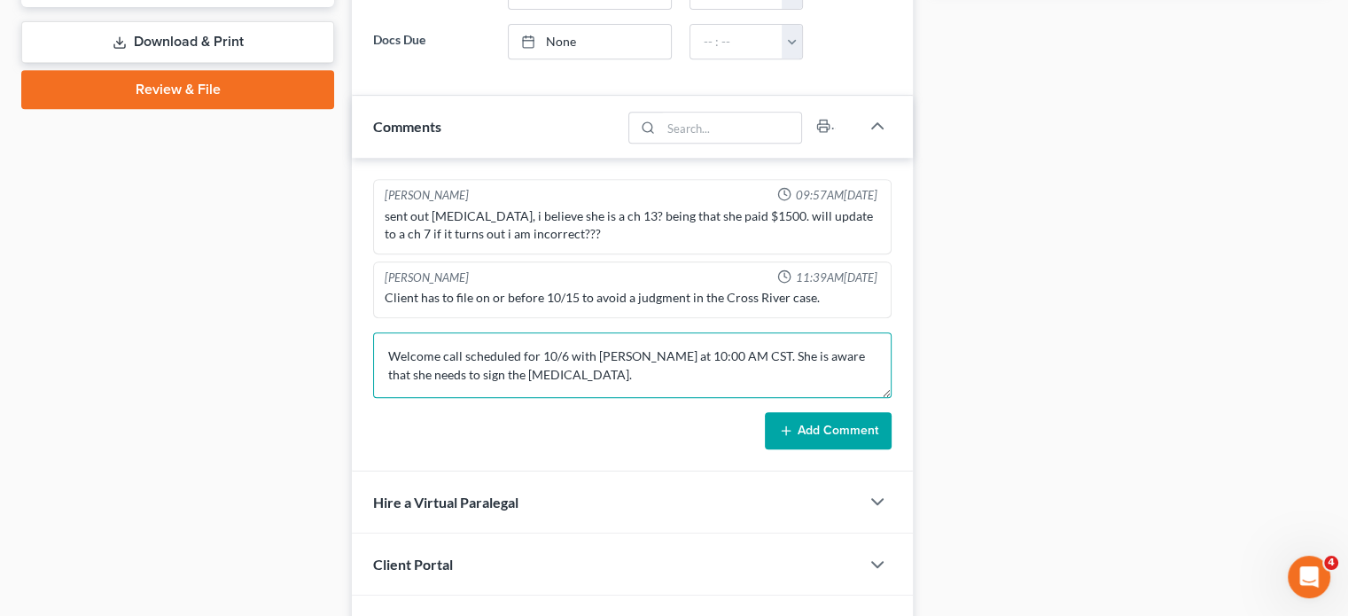
type textarea "Welcome call scheduled for 10/6 with [PERSON_NAME] at 10:00 AM CST. She is awar…"
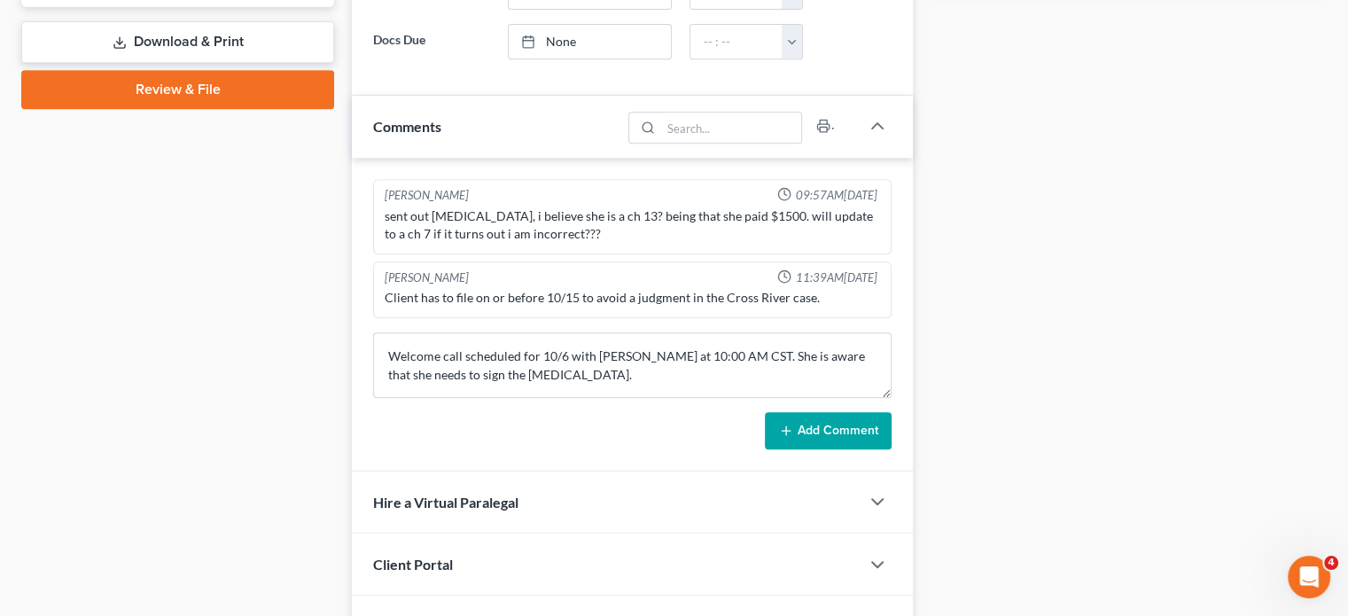
click at [796, 421] on button "Add Comment" at bounding box center [828, 430] width 127 height 37
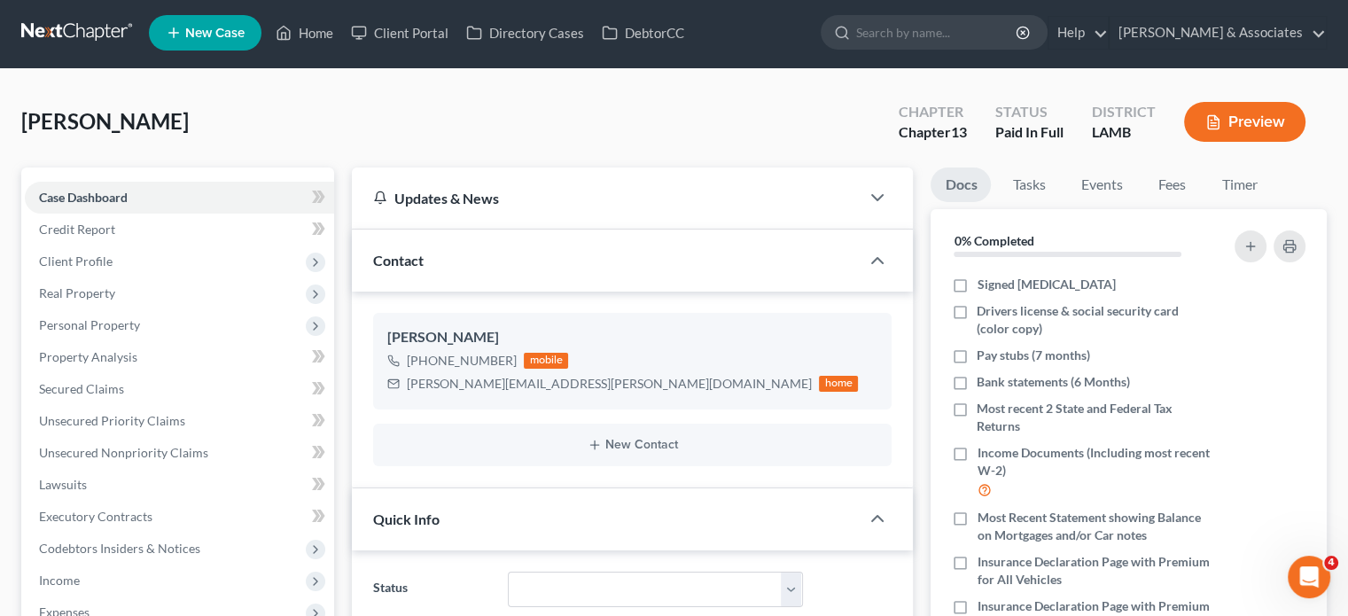
scroll to position [0, 0]
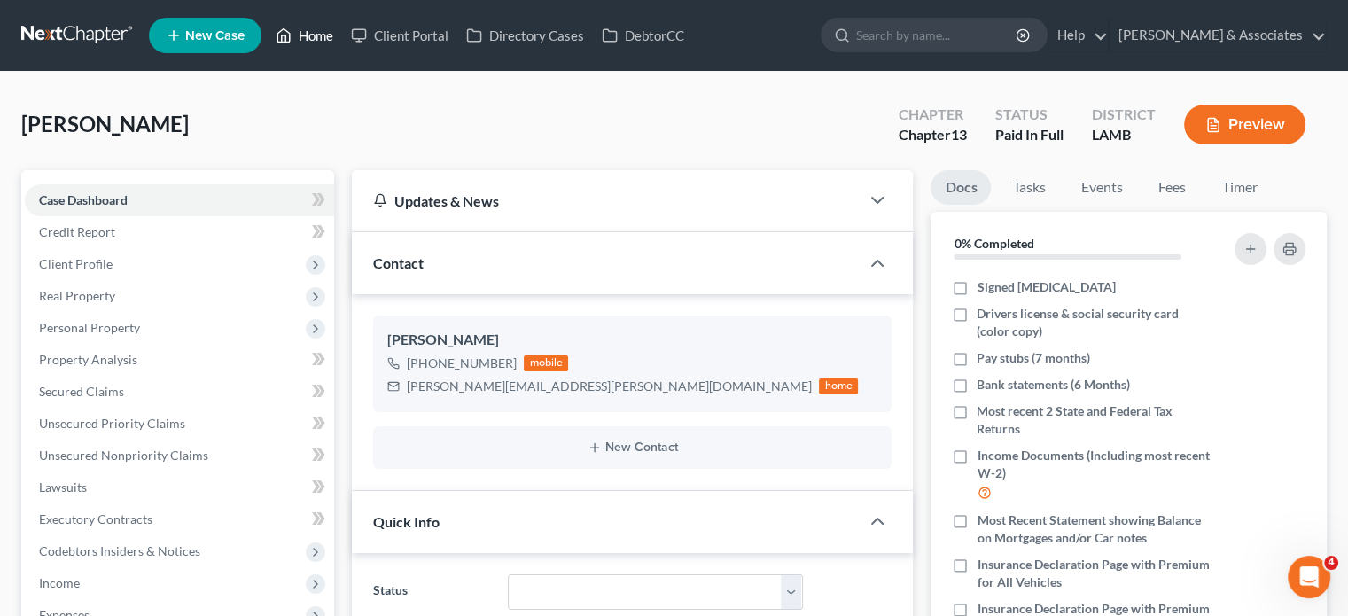
click at [312, 27] on link "Home" at bounding box center [304, 35] width 75 height 32
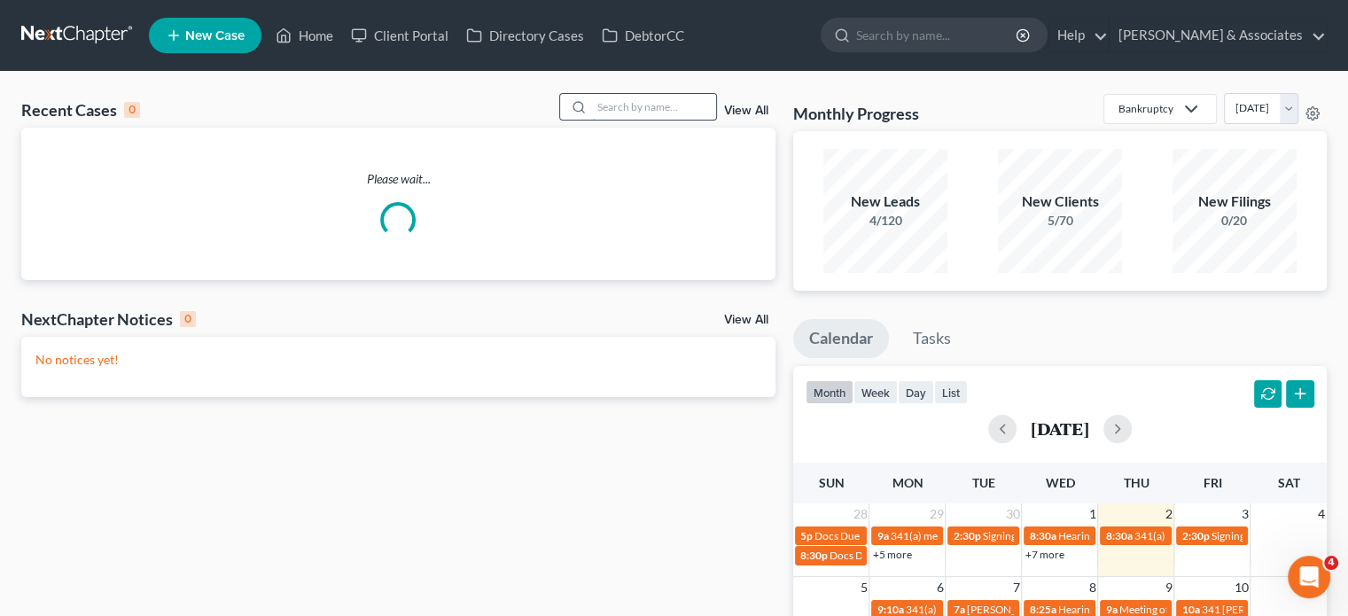
click at [617, 108] on input "search" at bounding box center [654, 107] width 124 height 26
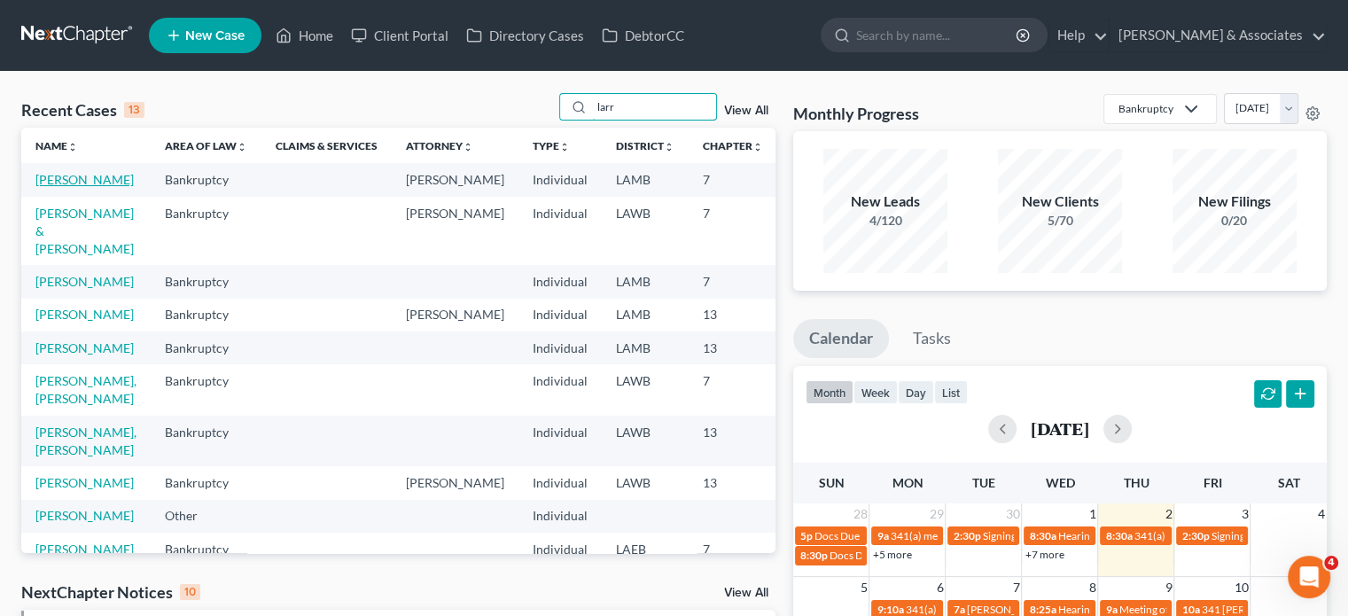
type input "larr"
click at [57, 187] on link "[PERSON_NAME]" at bounding box center [84, 179] width 98 height 15
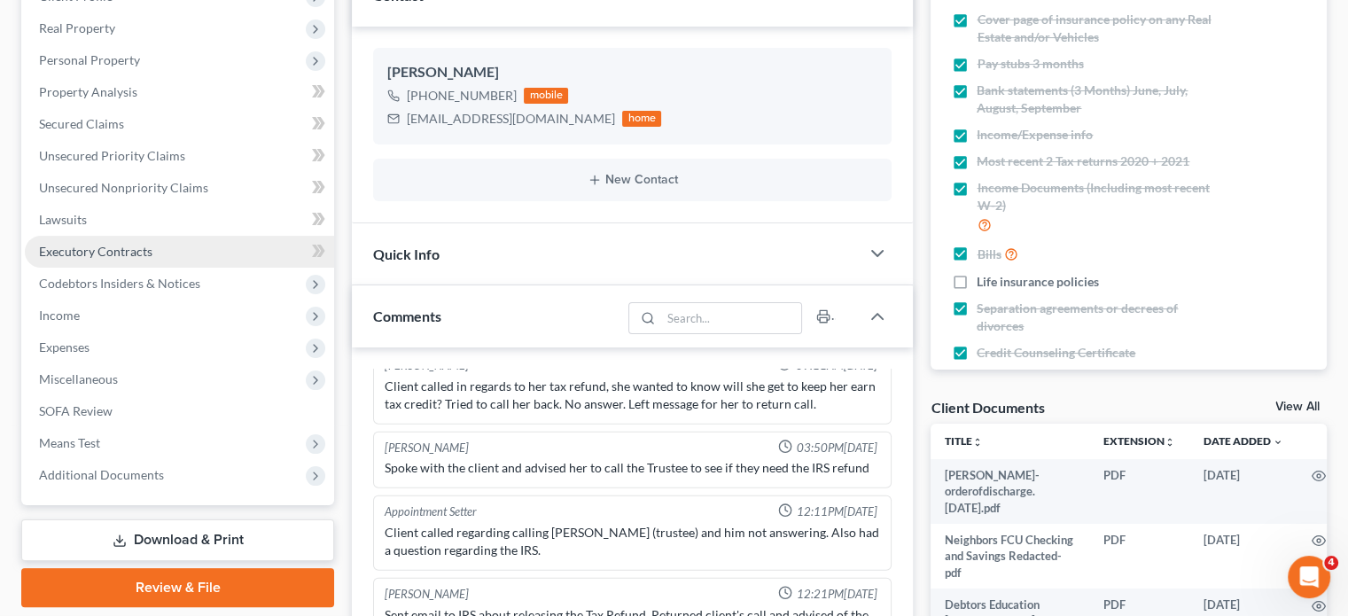
scroll to position [266, 0]
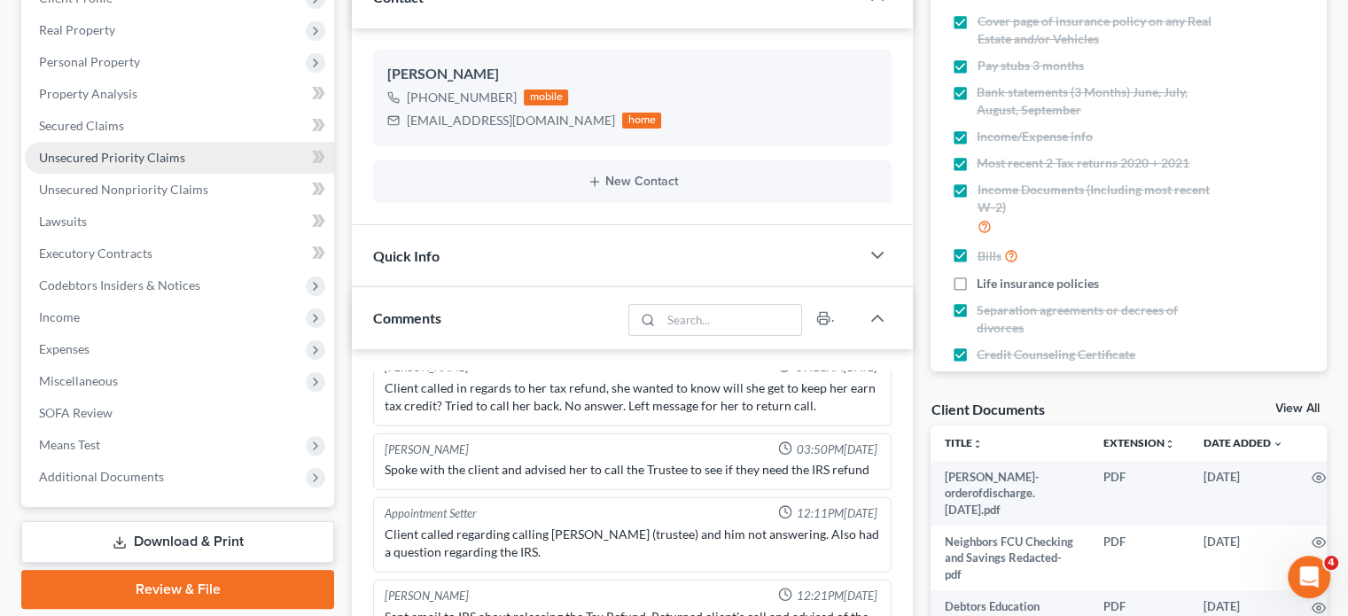
click at [157, 150] on span "Unsecured Priority Claims" at bounding box center [112, 157] width 146 height 15
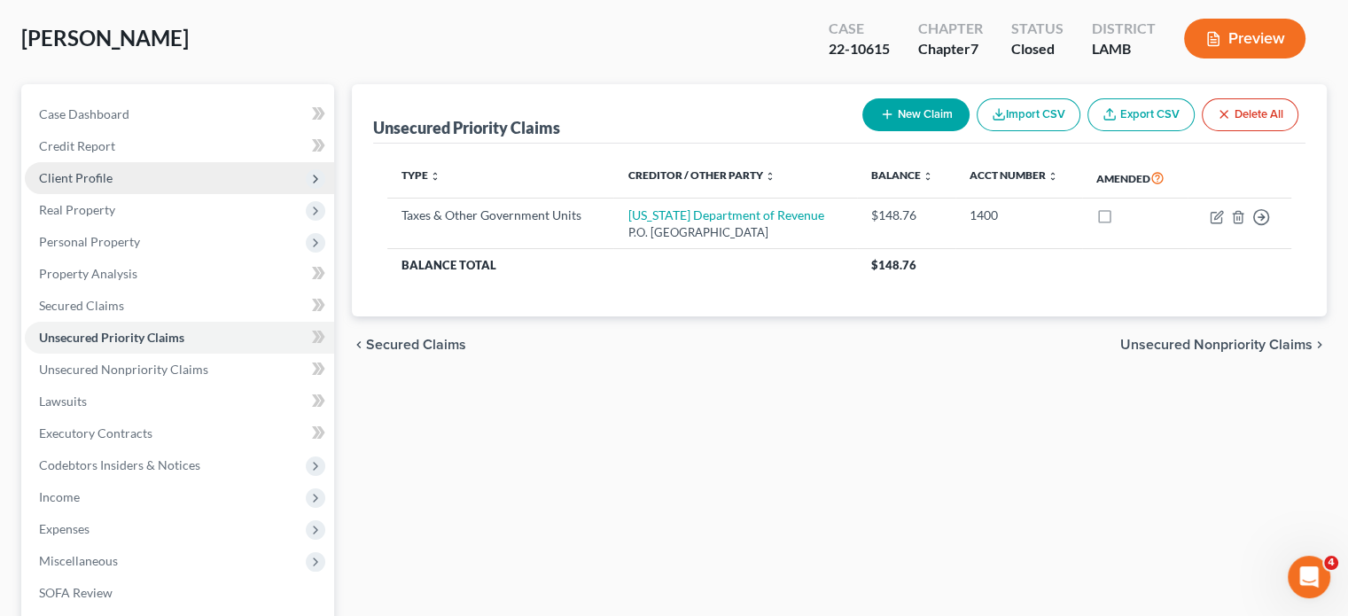
scroll to position [89, 0]
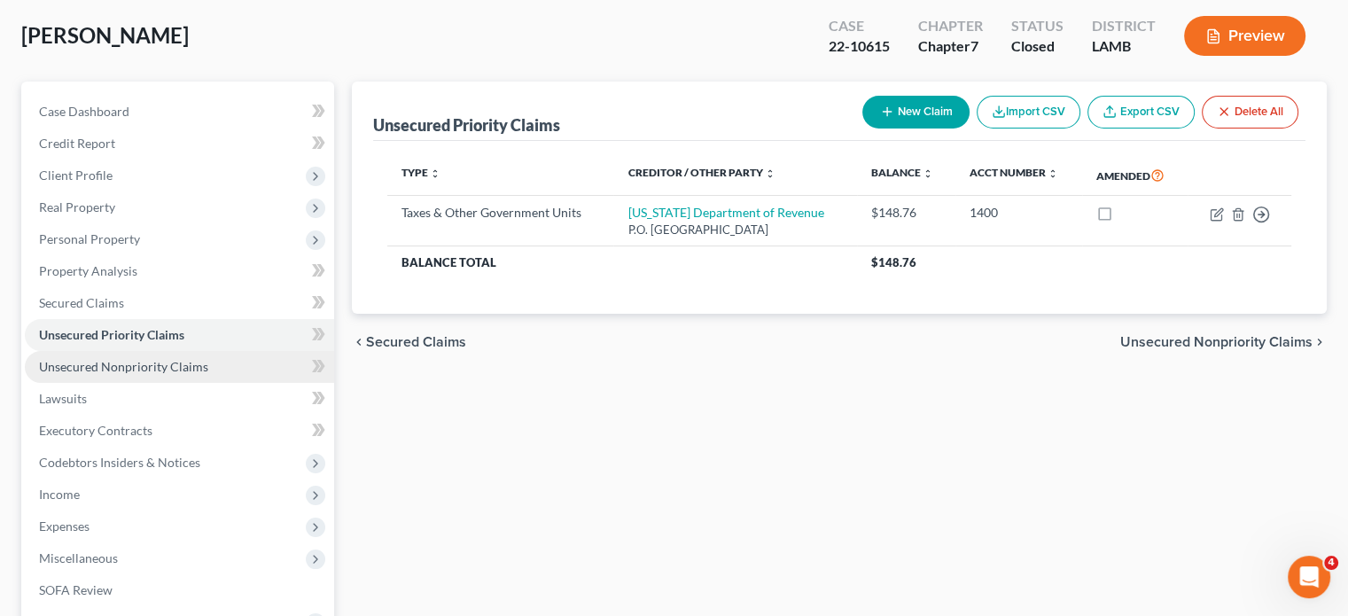
click at [166, 361] on span "Unsecured Nonpriority Claims" at bounding box center [123, 366] width 169 height 15
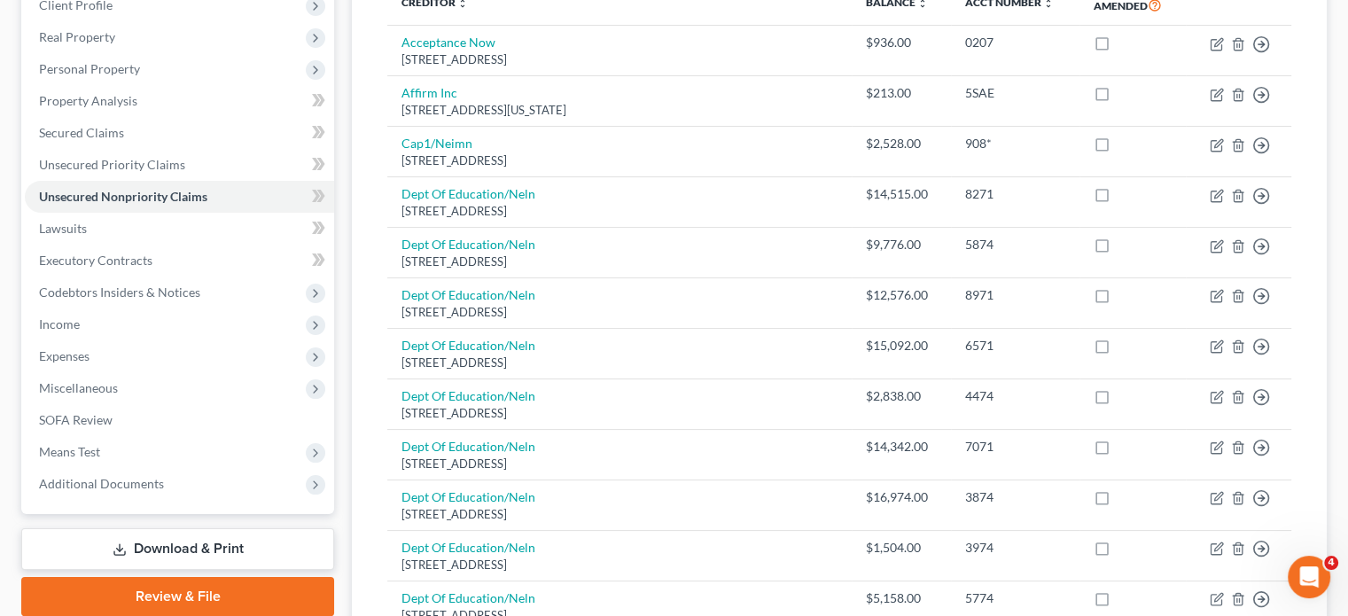
scroll to position [177, 0]
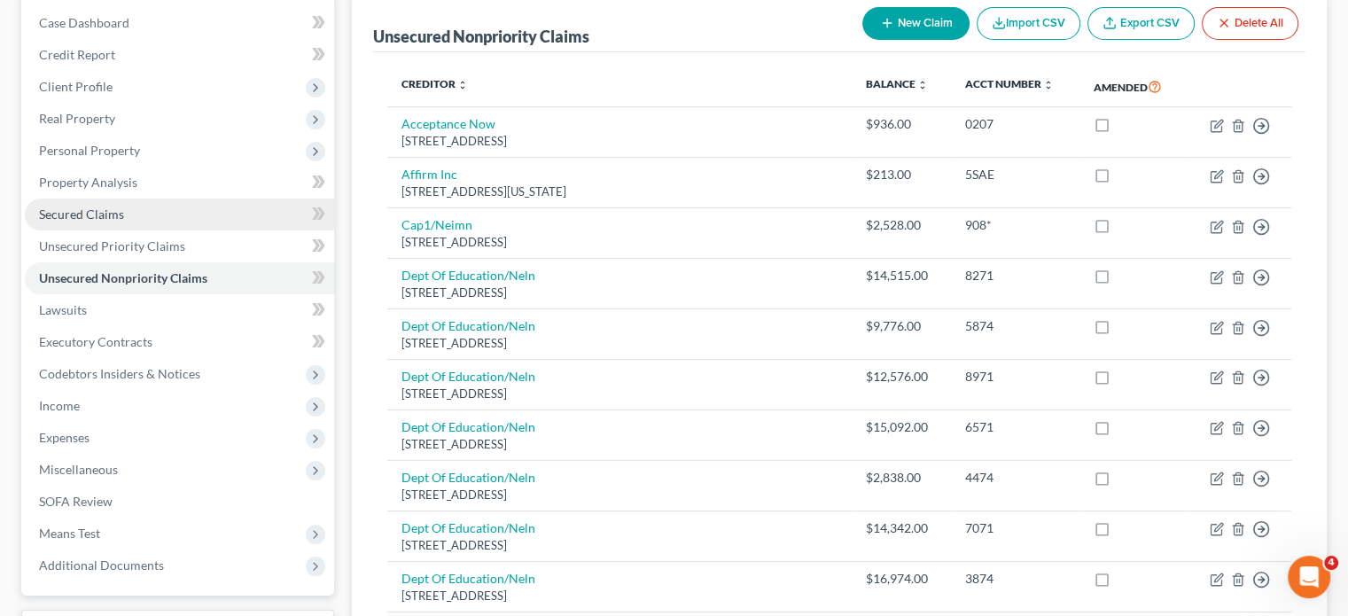
click at [120, 226] on link "Secured Claims" at bounding box center [179, 214] width 309 height 32
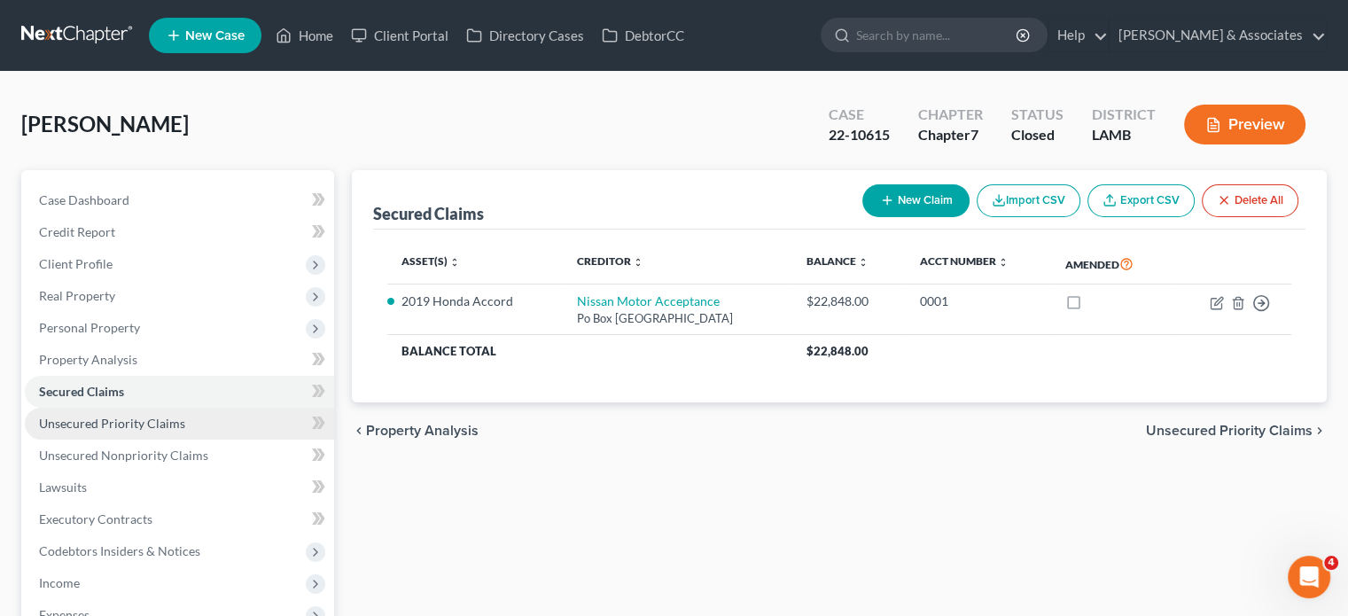
click at [124, 420] on span "Unsecured Priority Claims" at bounding box center [112, 423] width 146 height 15
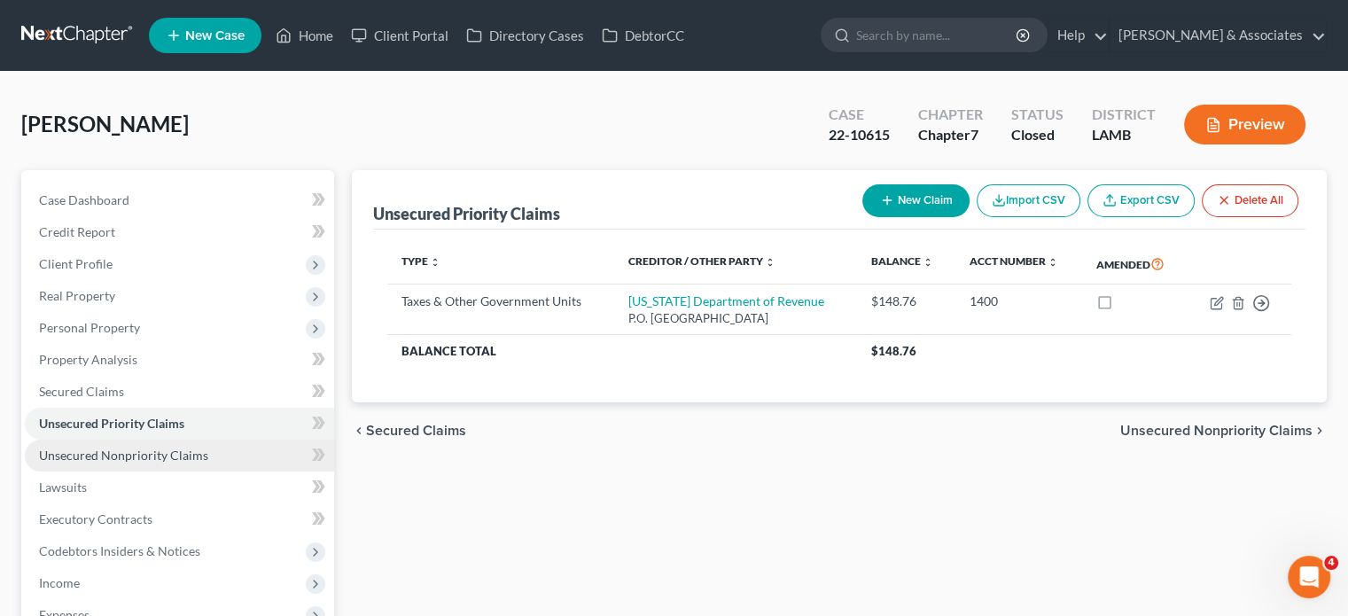
click at [125, 444] on link "Unsecured Nonpriority Claims" at bounding box center [179, 455] width 309 height 32
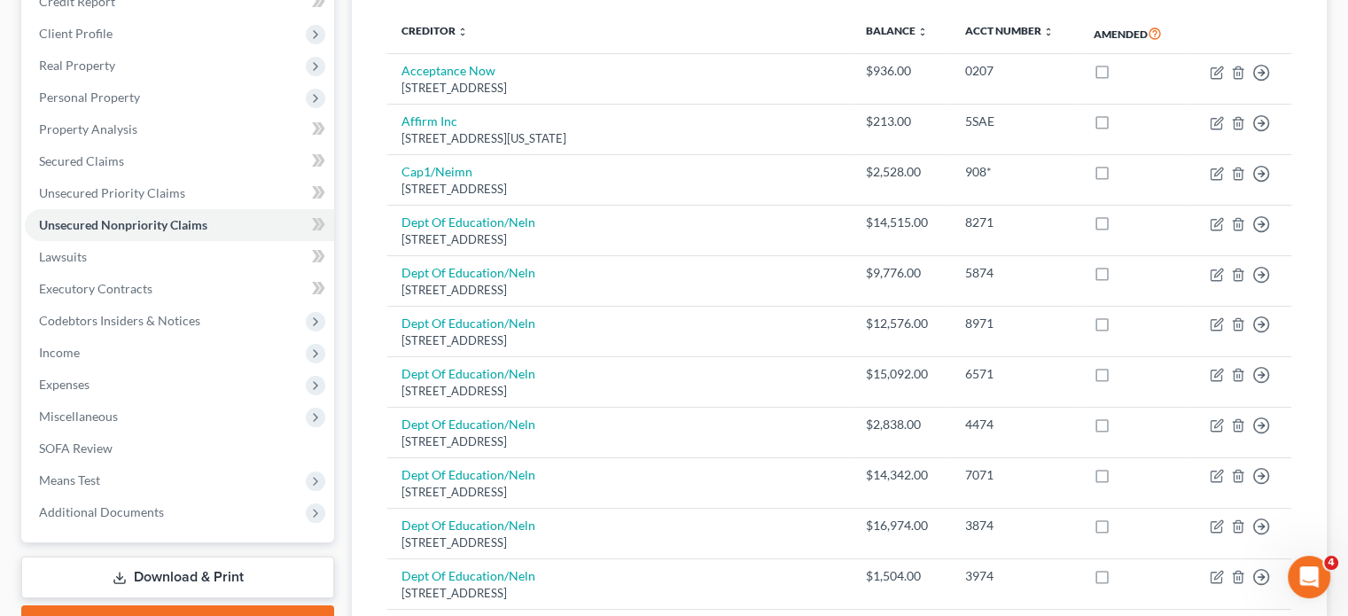
scroll to position [177, 0]
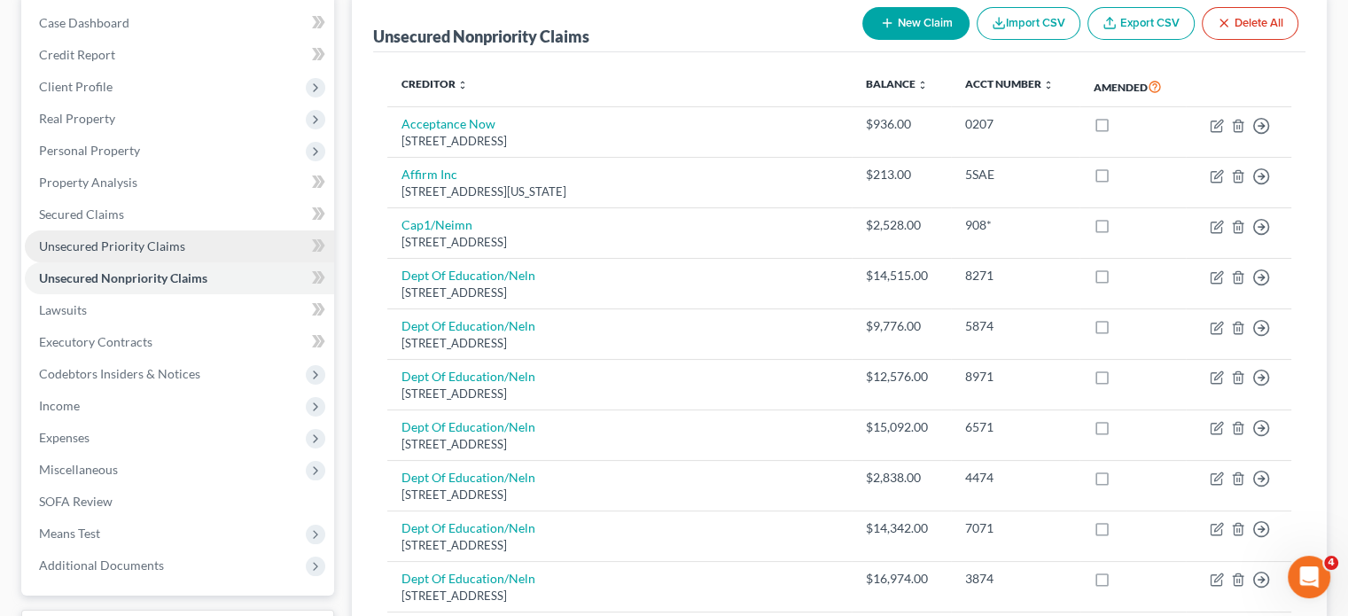
click at [151, 249] on span "Unsecured Priority Claims" at bounding box center [112, 245] width 146 height 15
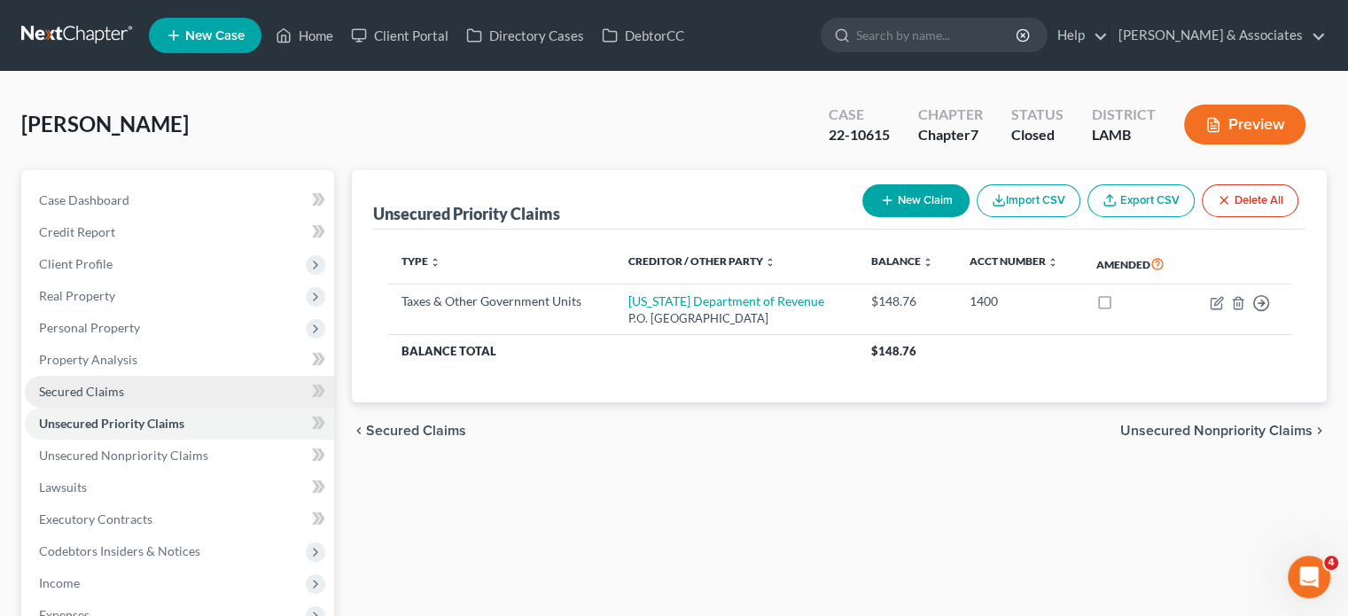
click at [114, 393] on span "Secured Claims" at bounding box center [81, 391] width 85 height 15
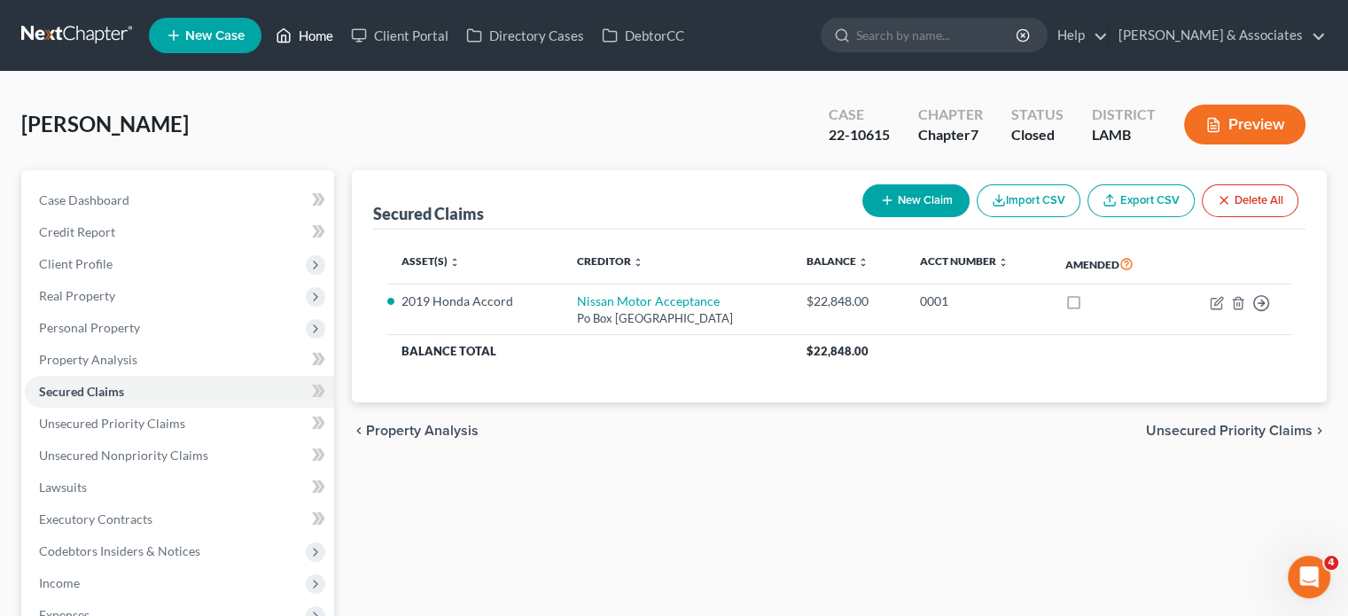
drag, startPoint x: 305, startPoint y: 43, endPoint x: 354, endPoint y: 183, distance: 148.2
click at [305, 43] on link "Home" at bounding box center [304, 35] width 75 height 32
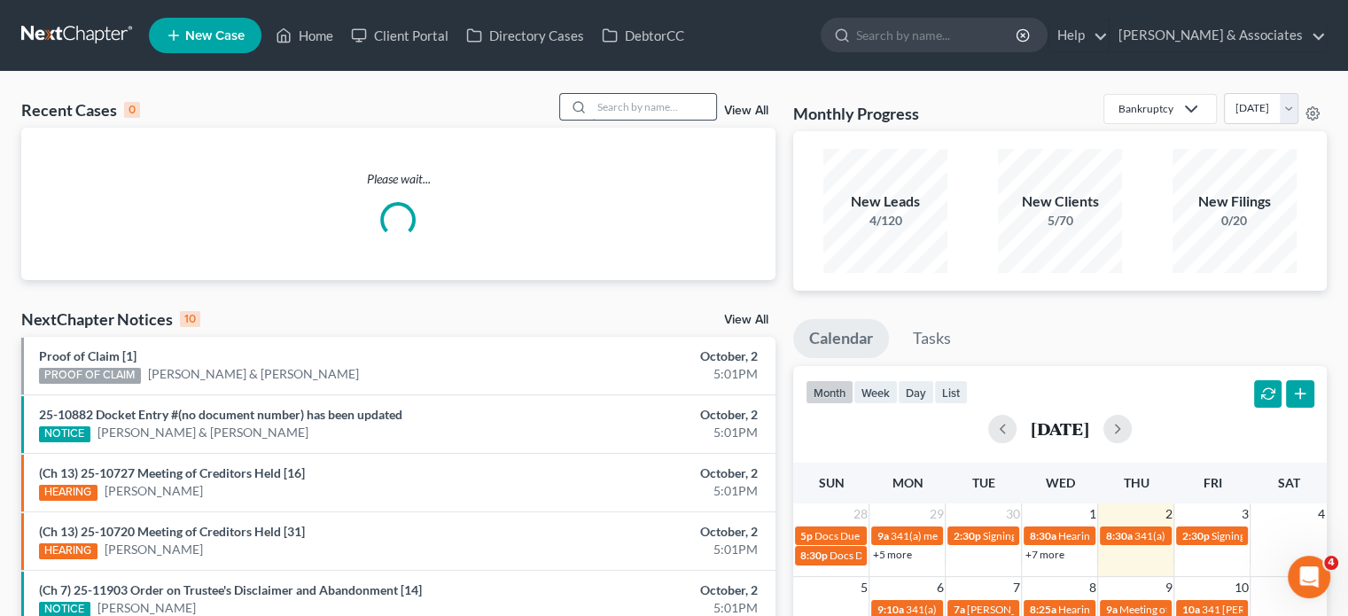
click at [607, 105] on input "search" at bounding box center [654, 107] width 124 height 26
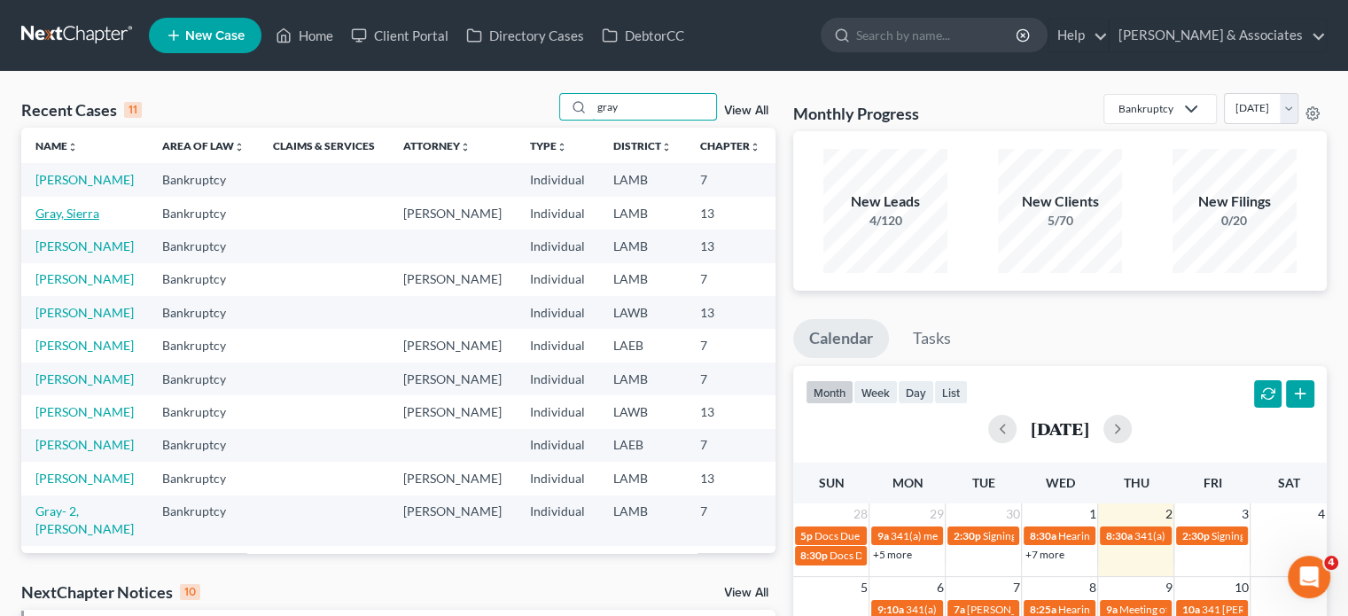
type input "gray"
click at [49, 221] on link "Gray, Sierra" at bounding box center [67, 213] width 64 height 15
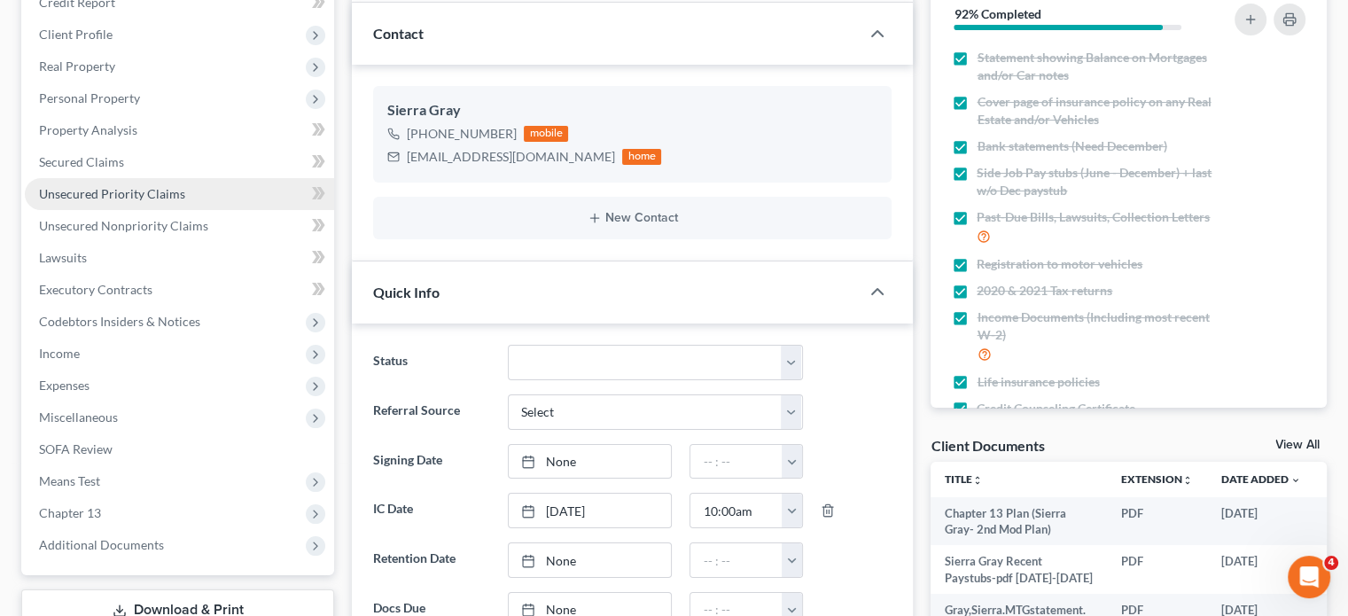
scroll to position [354, 0]
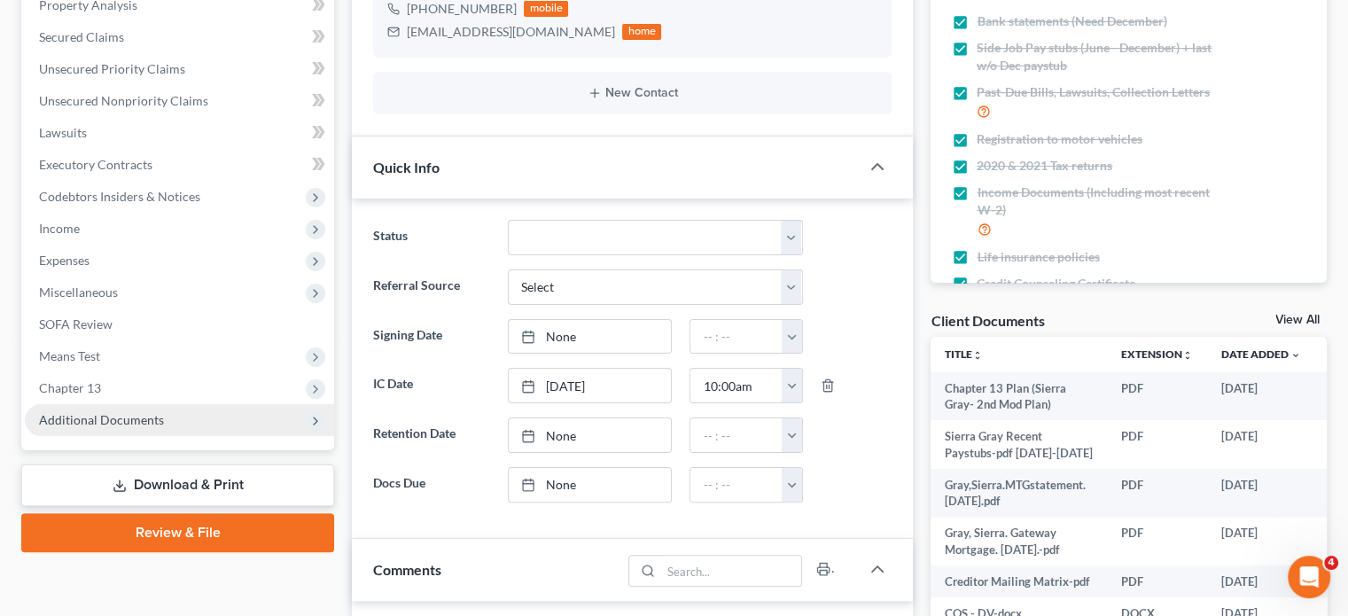
click at [182, 414] on span "Additional Documents" at bounding box center [179, 420] width 309 height 32
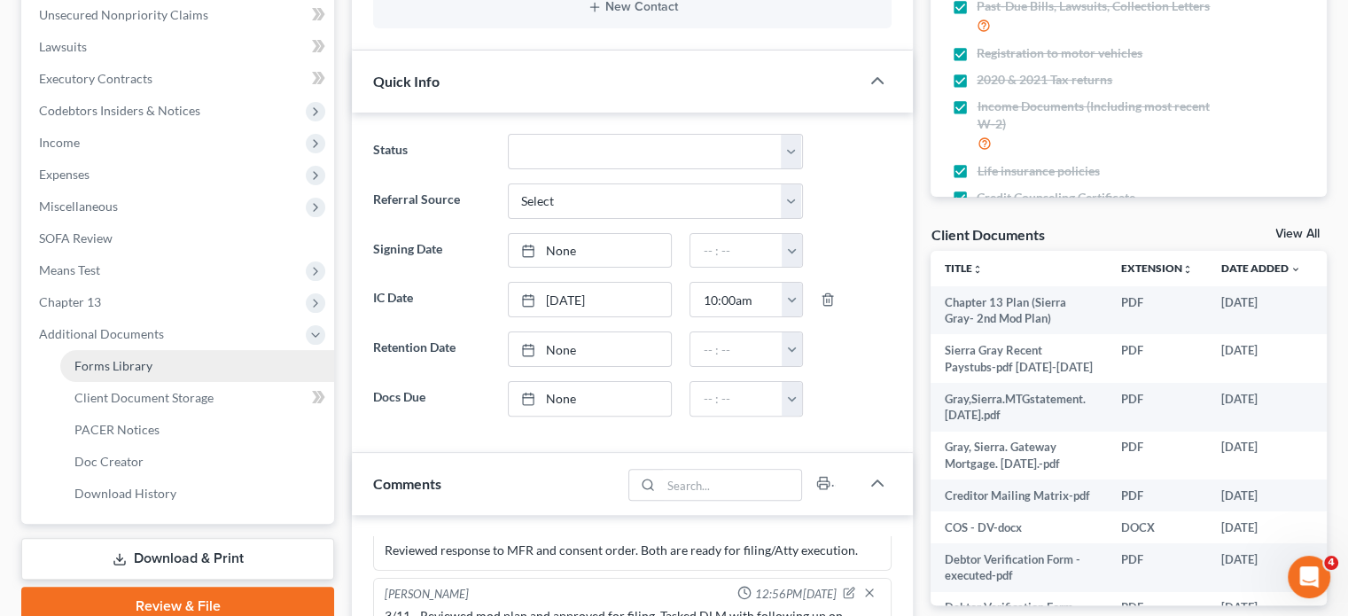
scroll to position [443, 0]
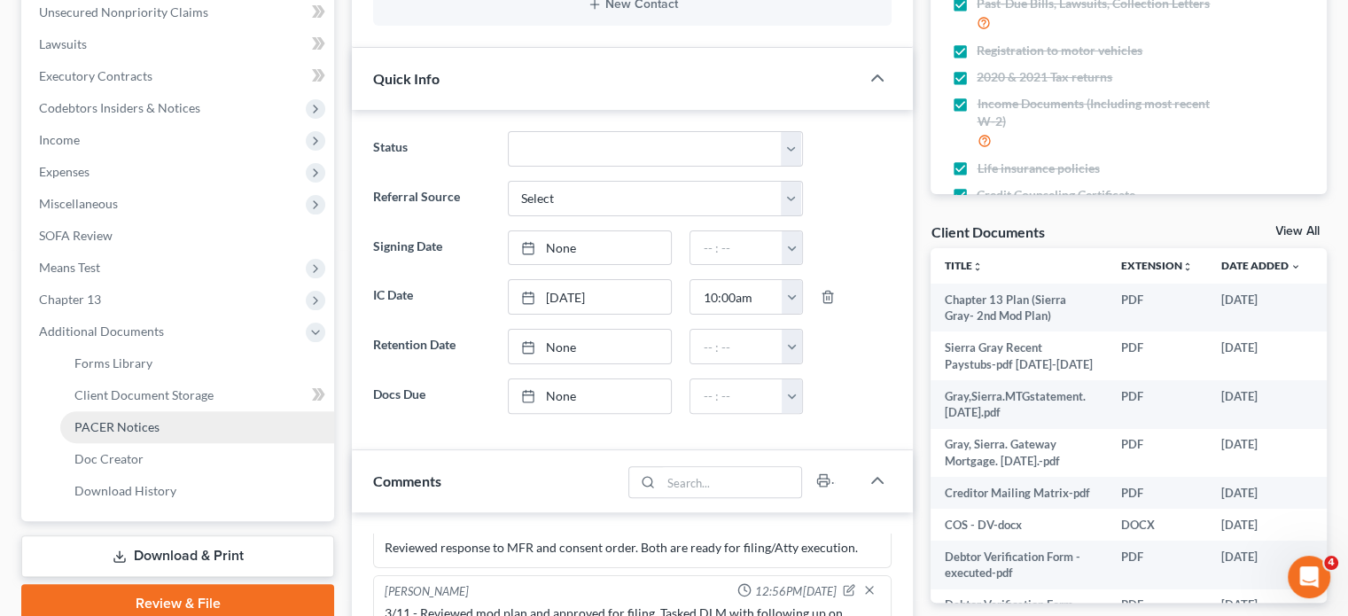
click at [171, 418] on link "PACER Notices" at bounding box center [197, 427] width 274 height 32
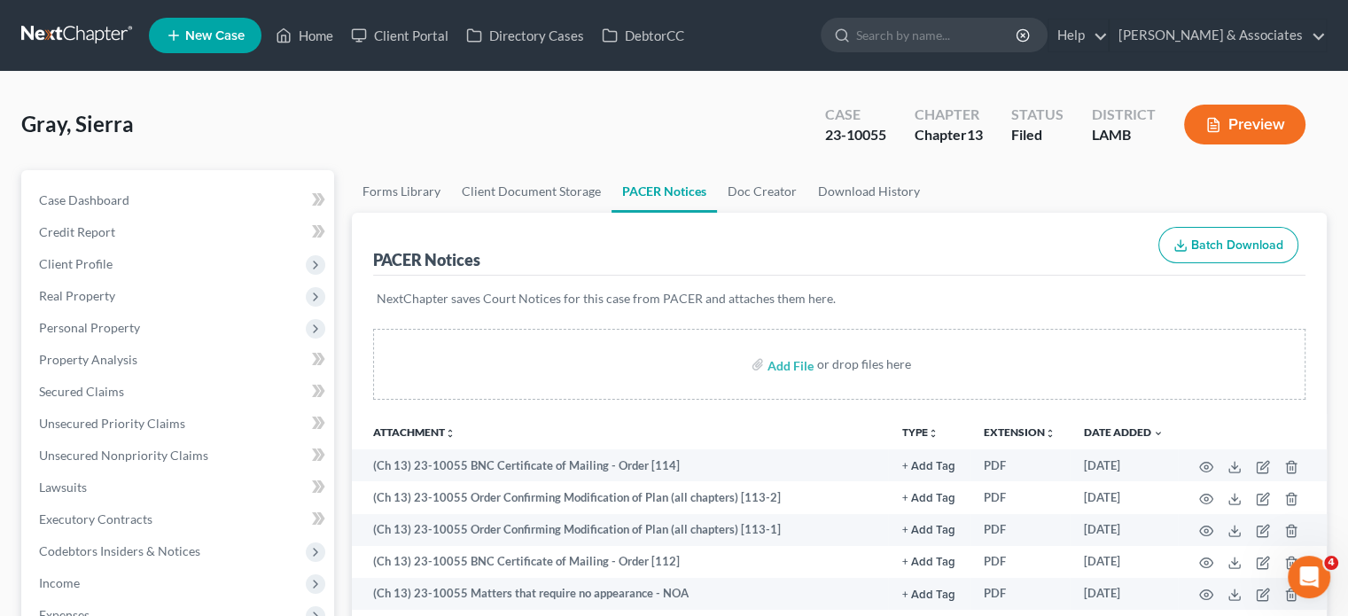
click at [400, 107] on div "Gray, Sierra Upgraded Case 23-10055 Chapter Chapter 13 Status [GEOGRAPHIC_DATA]…" at bounding box center [673, 131] width 1305 height 77
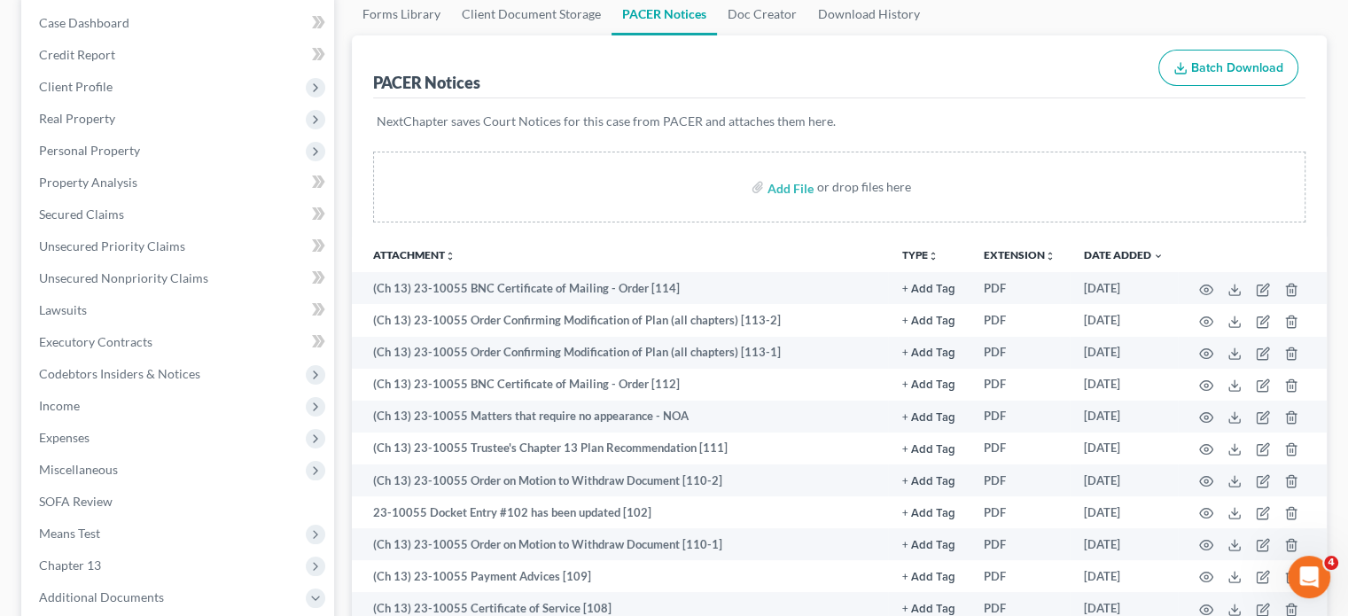
scroll to position [89, 0]
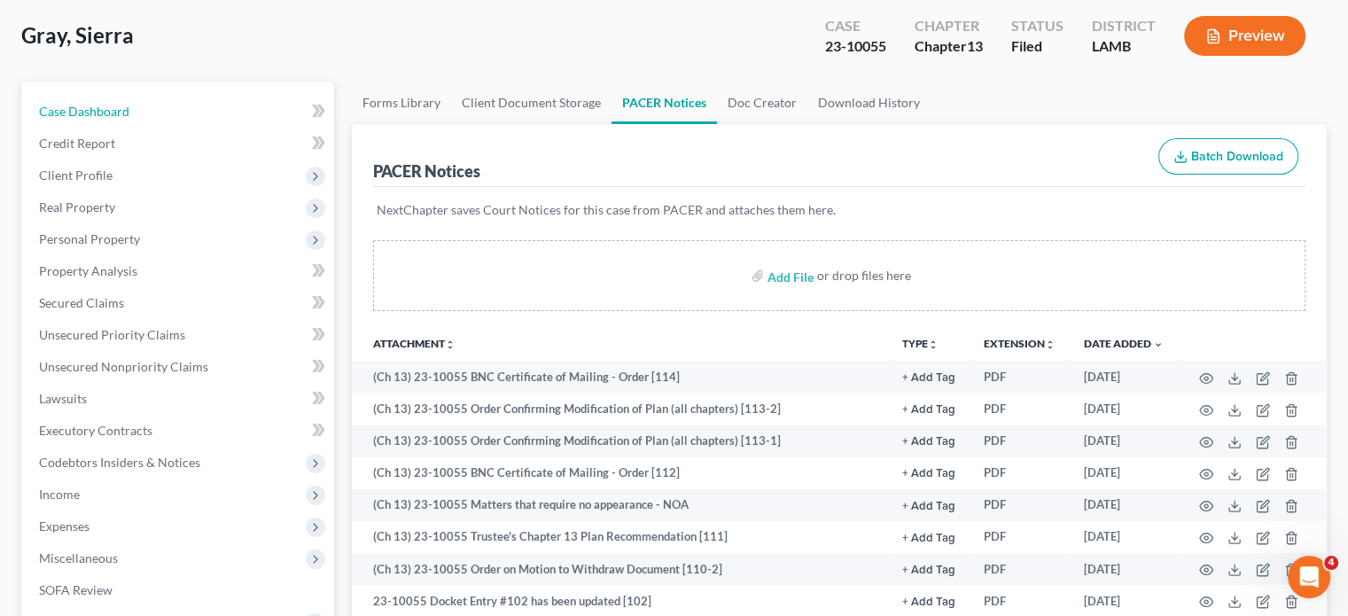
drag, startPoint x: 117, startPoint y: 113, endPoint x: 331, endPoint y: 309, distance: 290.4
click at [117, 113] on span "Case Dashboard" at bounding box center [84, 111] width 90 height 15
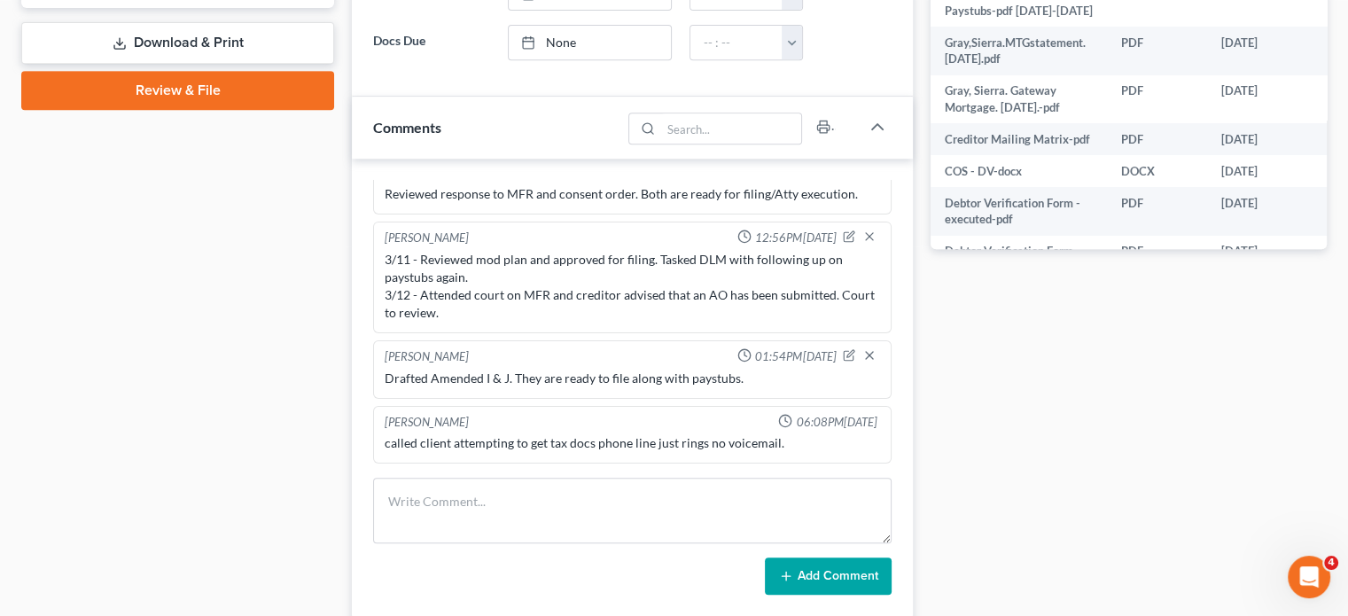
scroll to position [797, 0]
